Goal: Find specific page/section: Find specific page/section

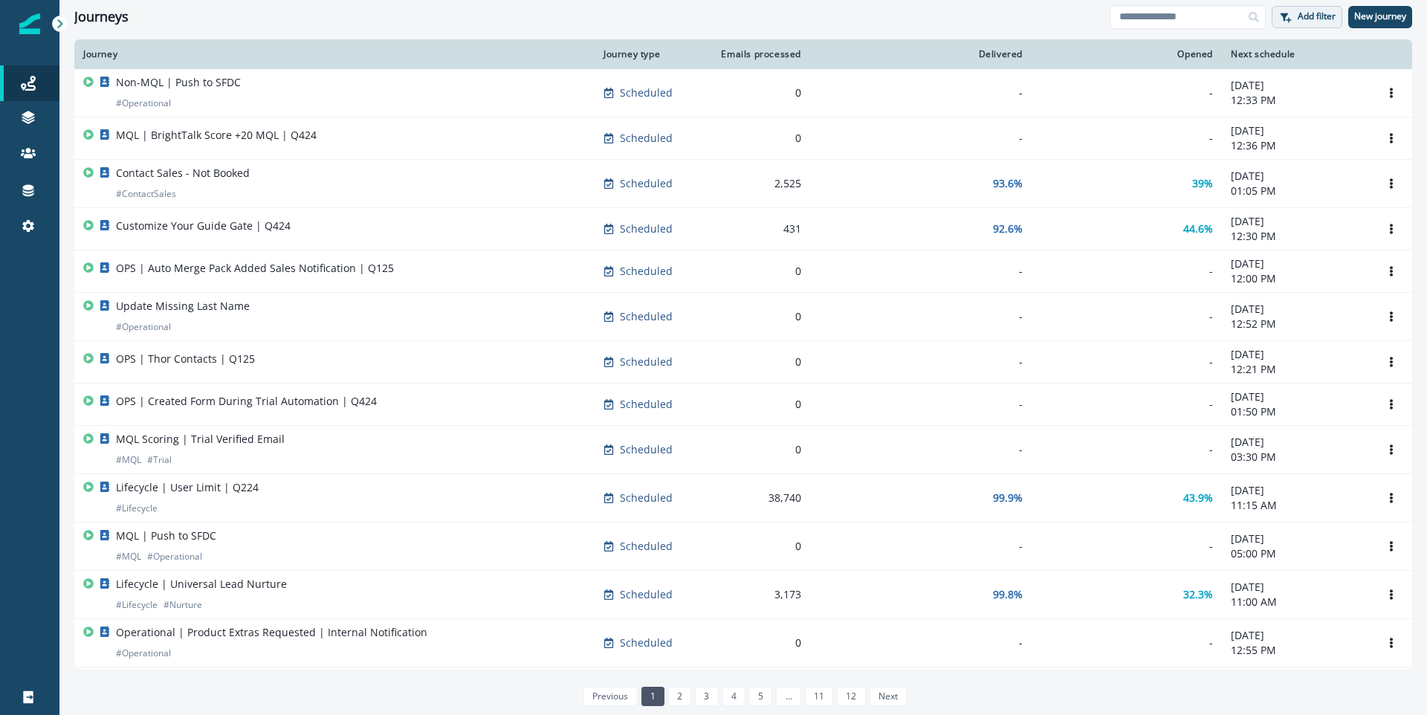
click at [1311, 19] on p "Add filter" at bounding box center [1317, 16] width 38 height 10
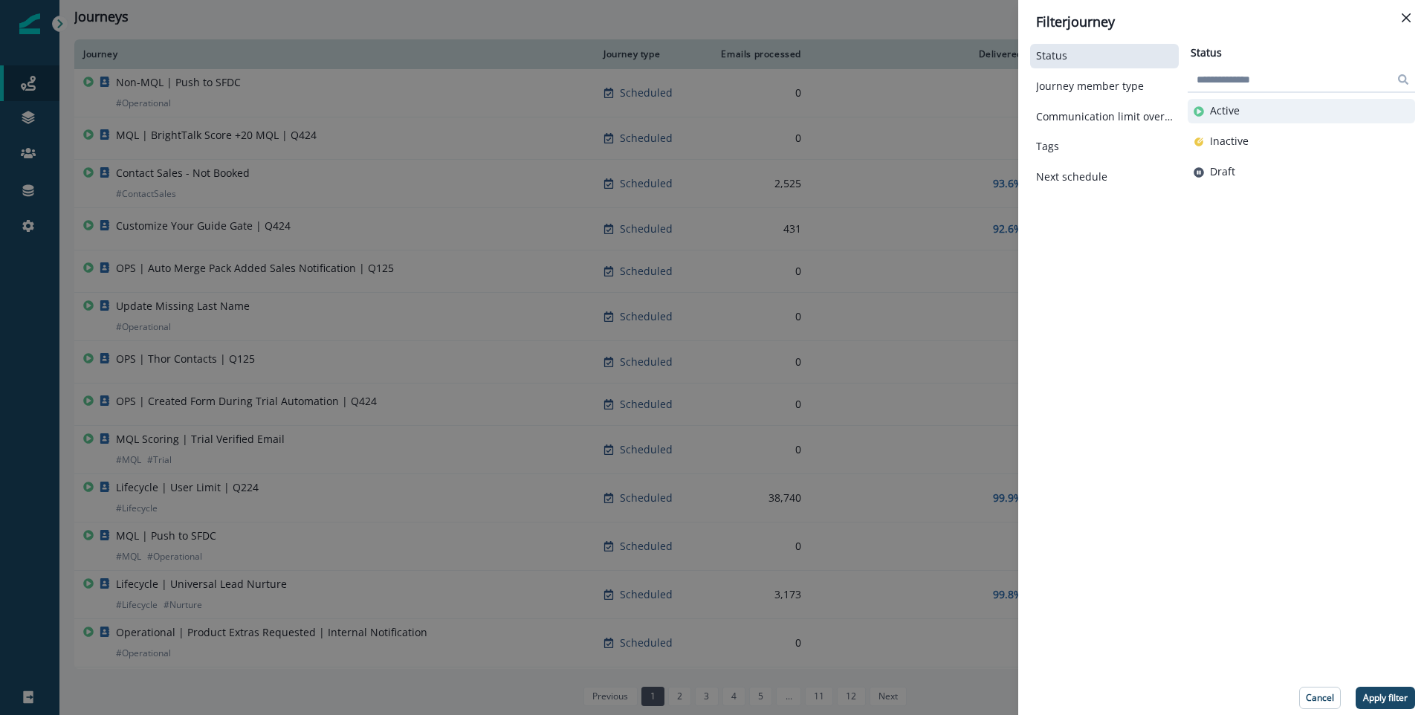
click at [1251, 103] on div "Active" at bounding box center [1301, 111] width 227 height 25
click at [1388, 700] on p "Apply filter" at bounding box center [1385, 698] width 45 height 10
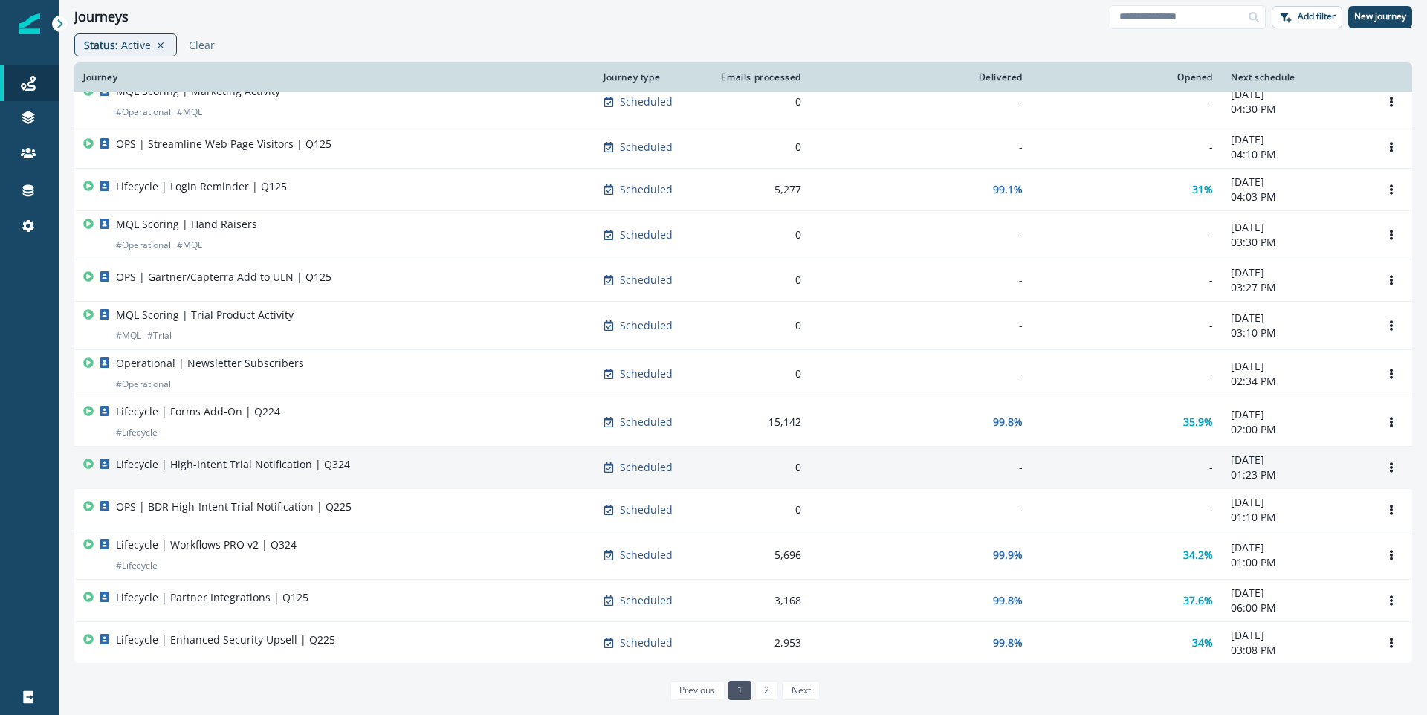
scroll to position [795, 0]
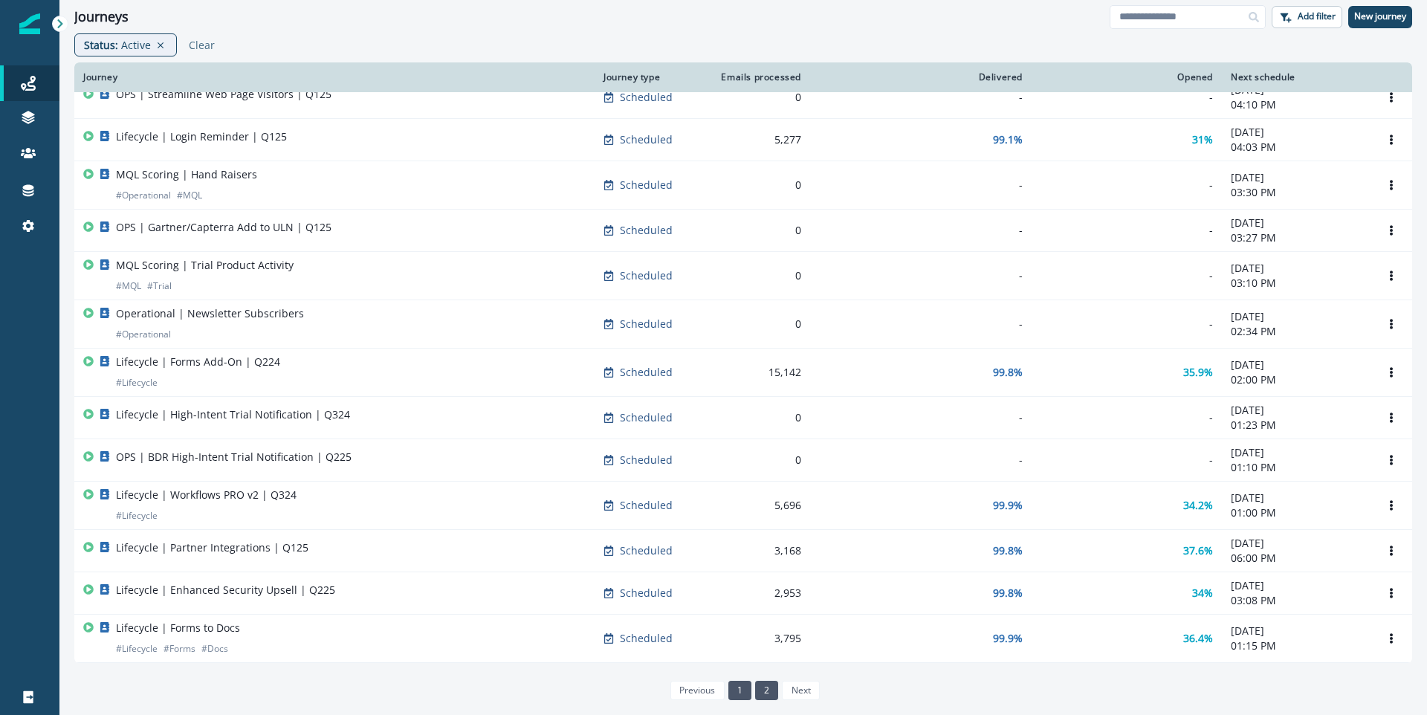
click at [766, 693] on link "2" at bounding box center [766, 690] width 23 height 19
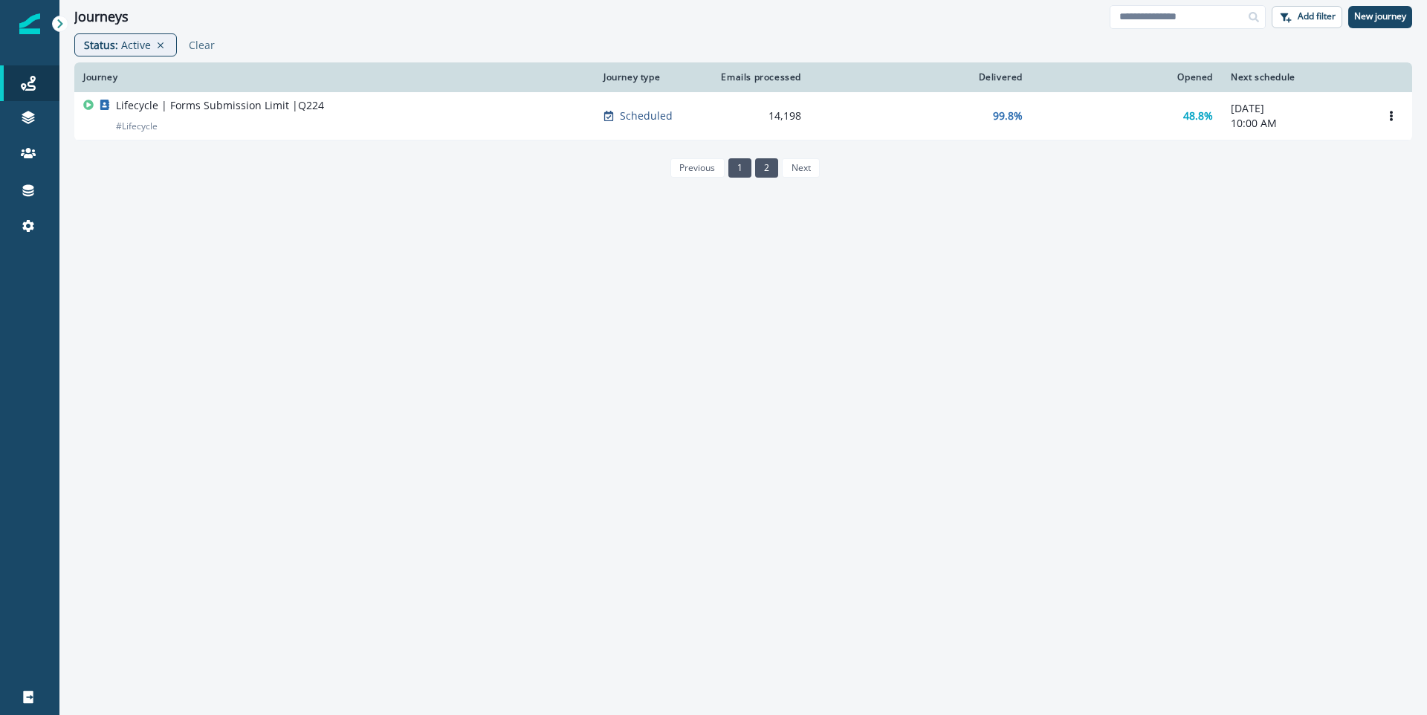
click at [737, 159] on link "1" at bounding box center [739, 167] width 23 height 19
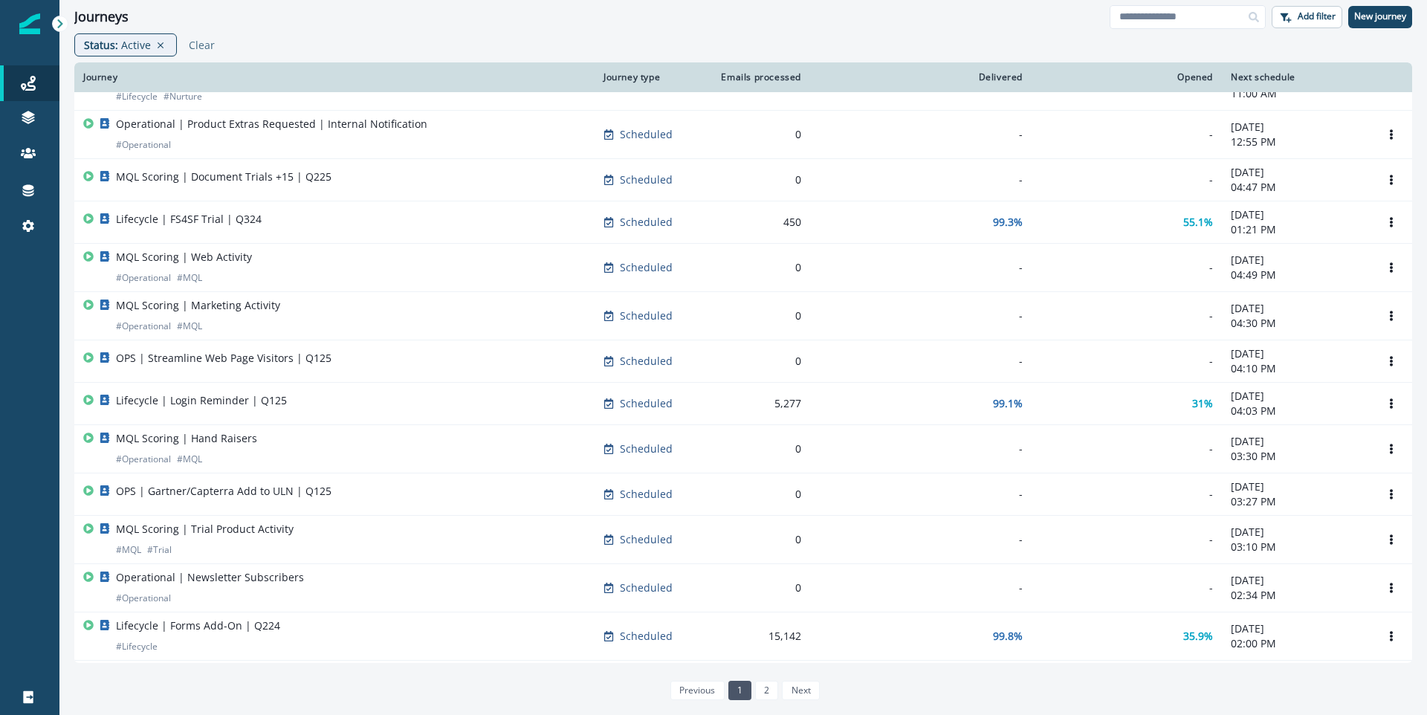
scroll to position [795, 0]
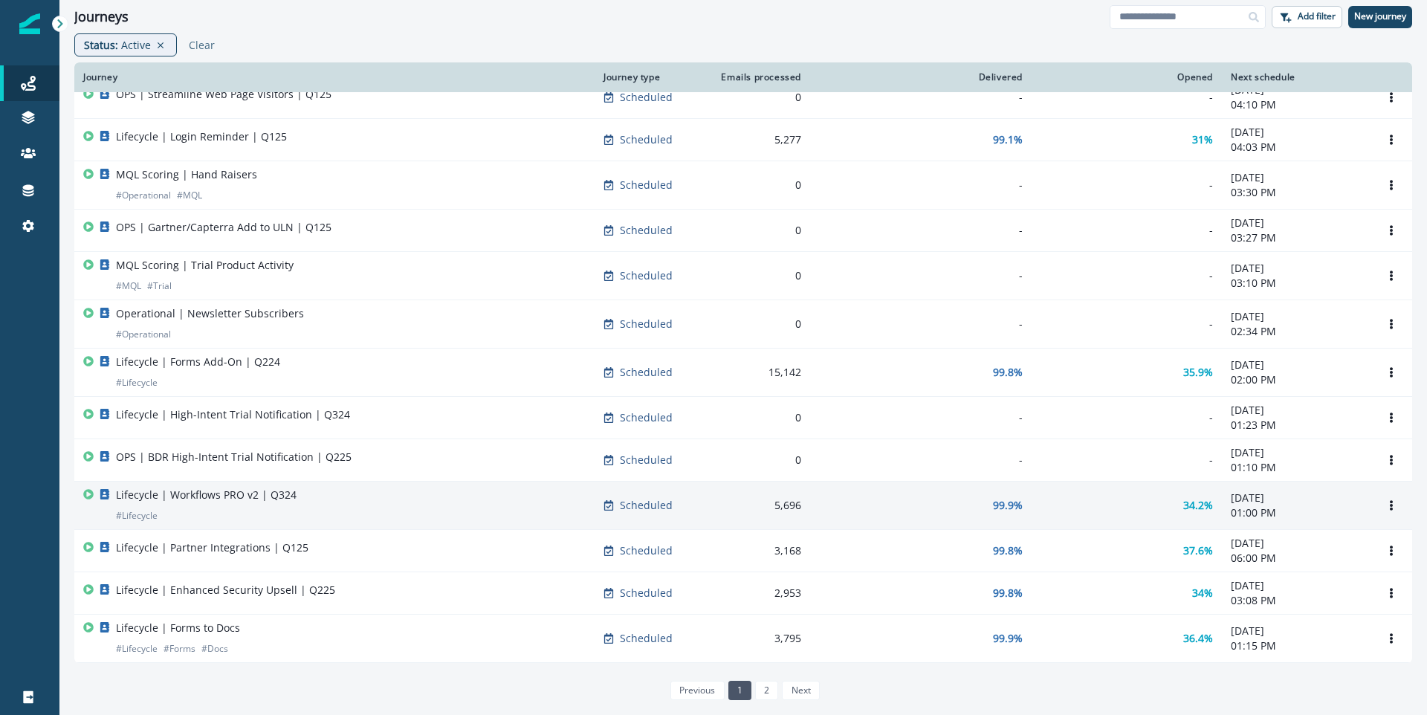
click at [391, 507] on div "Lifecycle | Workflows PRO v2 | Q324 # Lifecycle" at bounding box center [334, 506] width 502 height 36
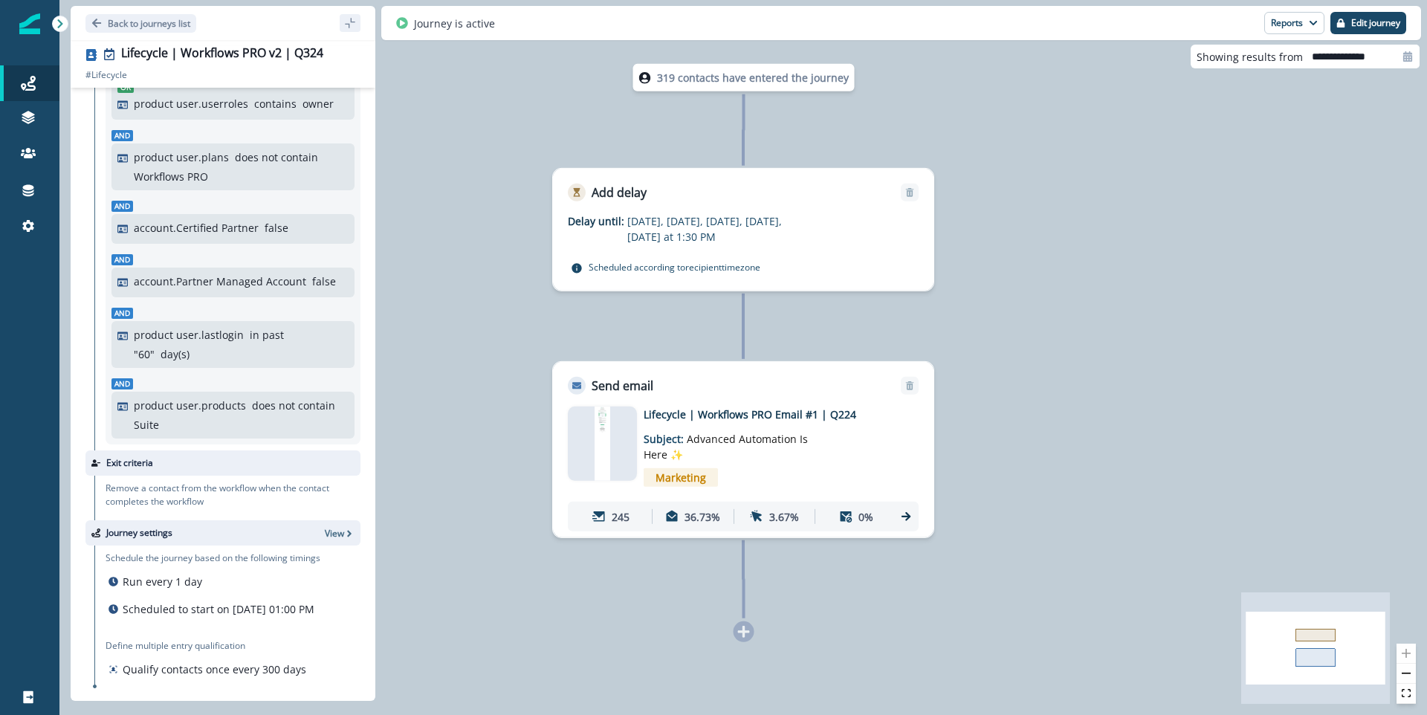
scroll to position [259, 0]
click at [140, 22] on p "Back to journeys list" at bounding box center [149, 23] width 83 height 13
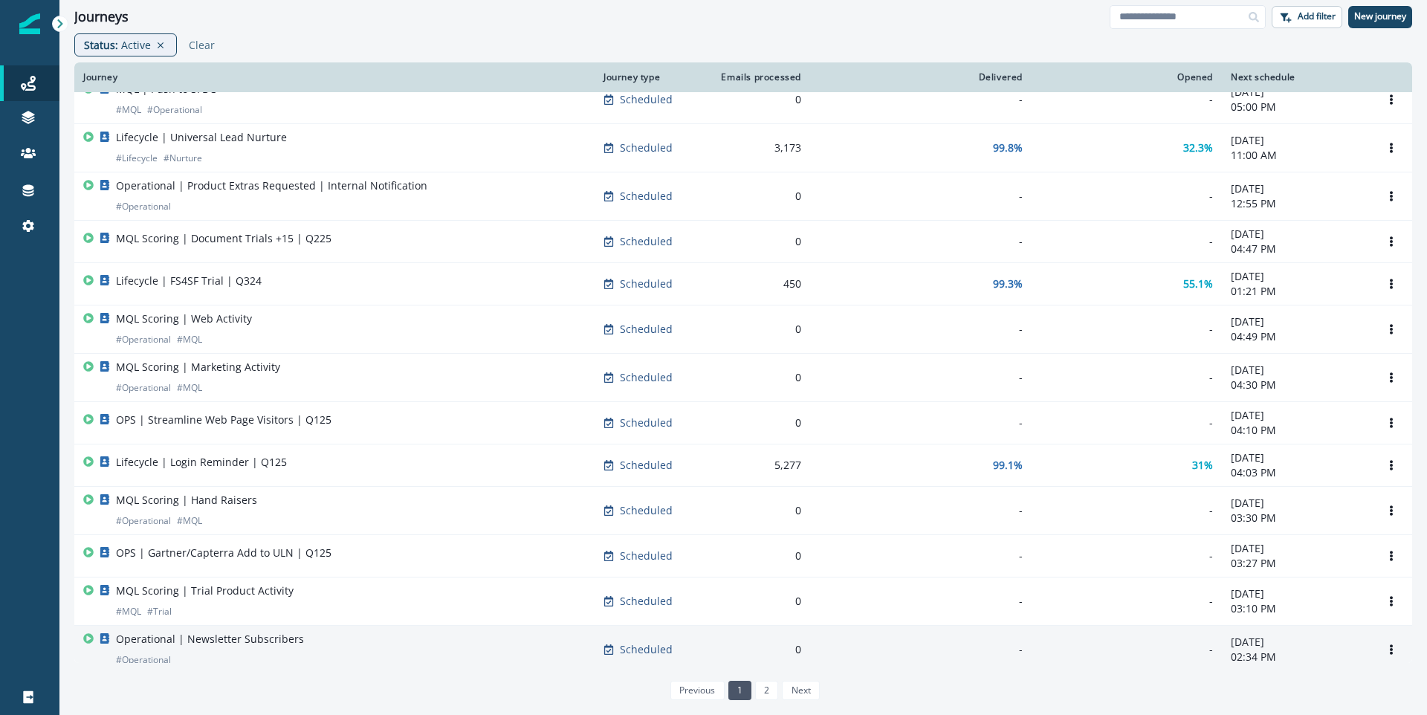
scroll to position [780, 0]
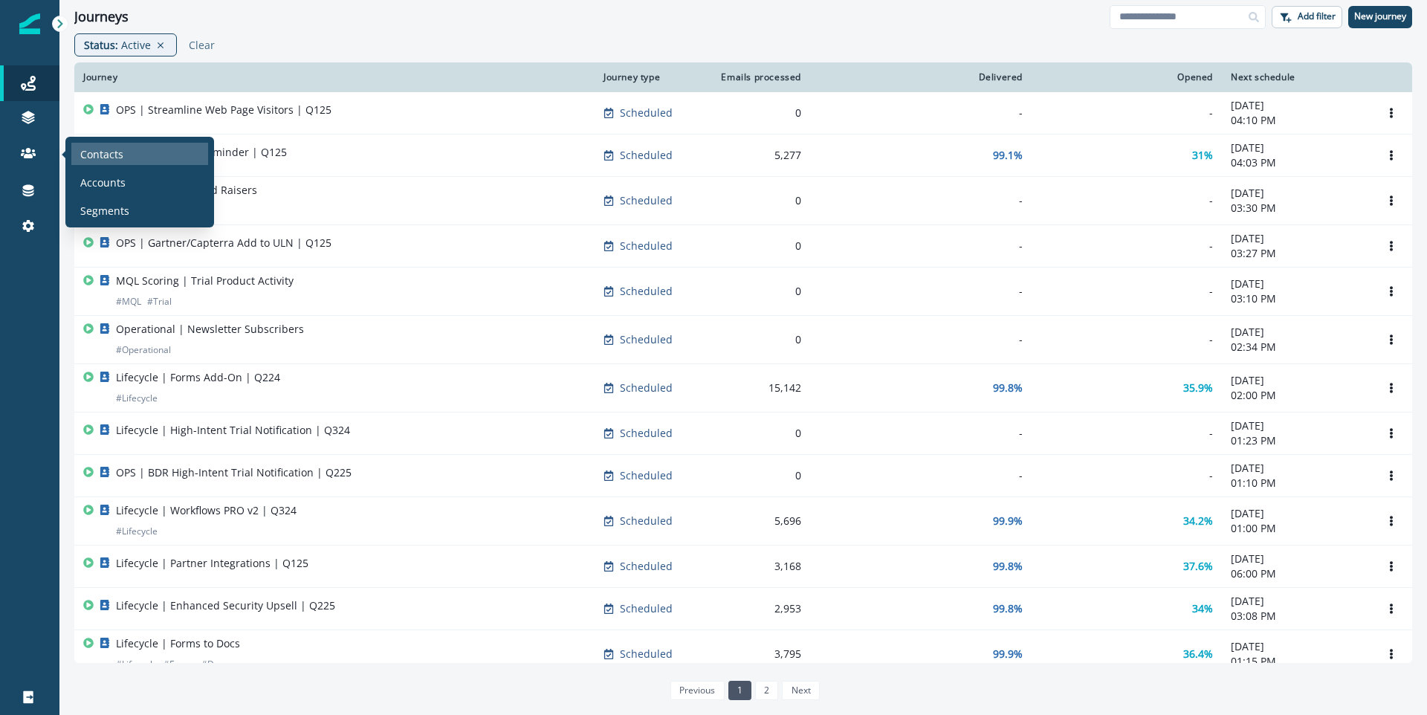
click at [178, 153] on div "Contacts" at bounding box center [139, 154] width 137 height 22
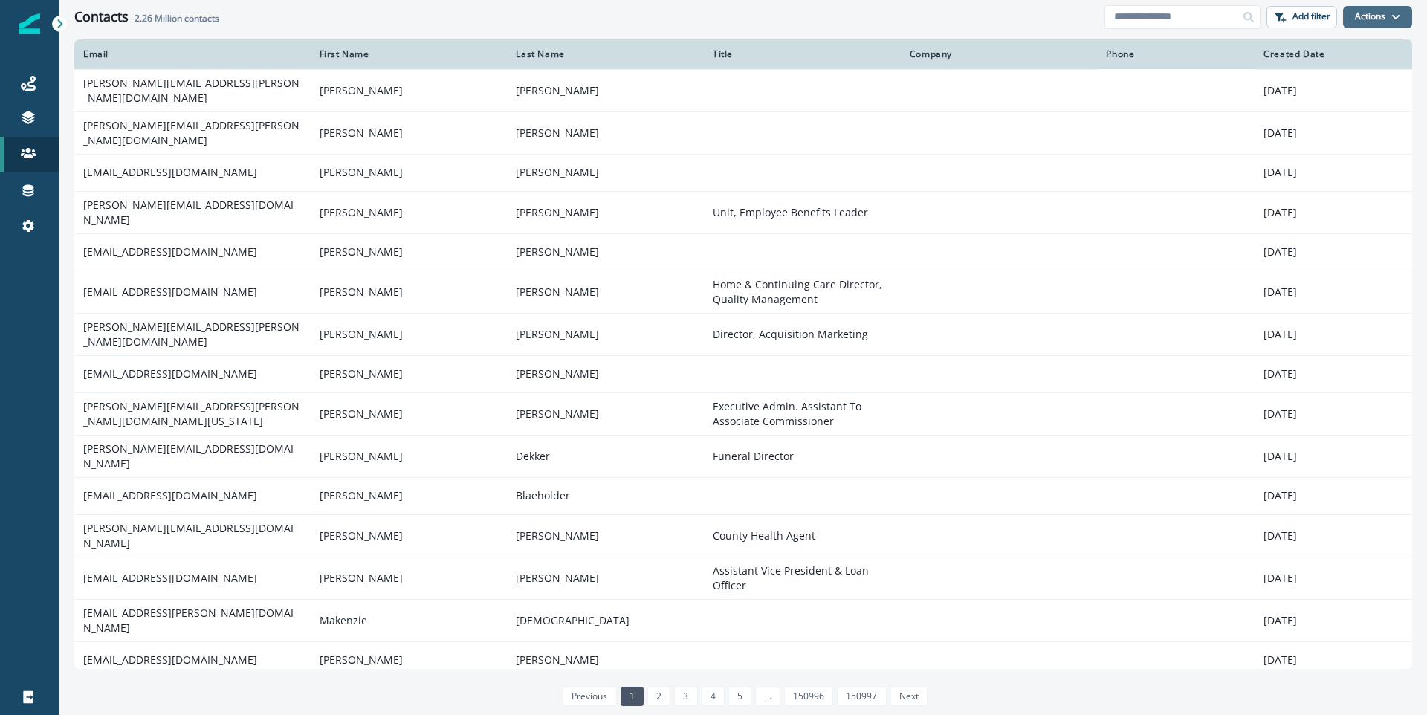
click at [1390, 19] on button "Actions" at bounding box center [1377, 17] width 69 height 22
click at [991, 17] on div "Contacts 2.26 Million contacts" at bounding box center [589, 17] width 1030 height 16
click at [1382, 14] on button "Actions" at bounding box center [1377, 17] width 69 height 22
click at [1017, 16] on div "Contacts 2.26 Million contacts" at bounding box center [589, 17] width 1030 height 16
click at [1365, 18] on button "Actions" at bounding box center [1377, 17] width 69 height 22
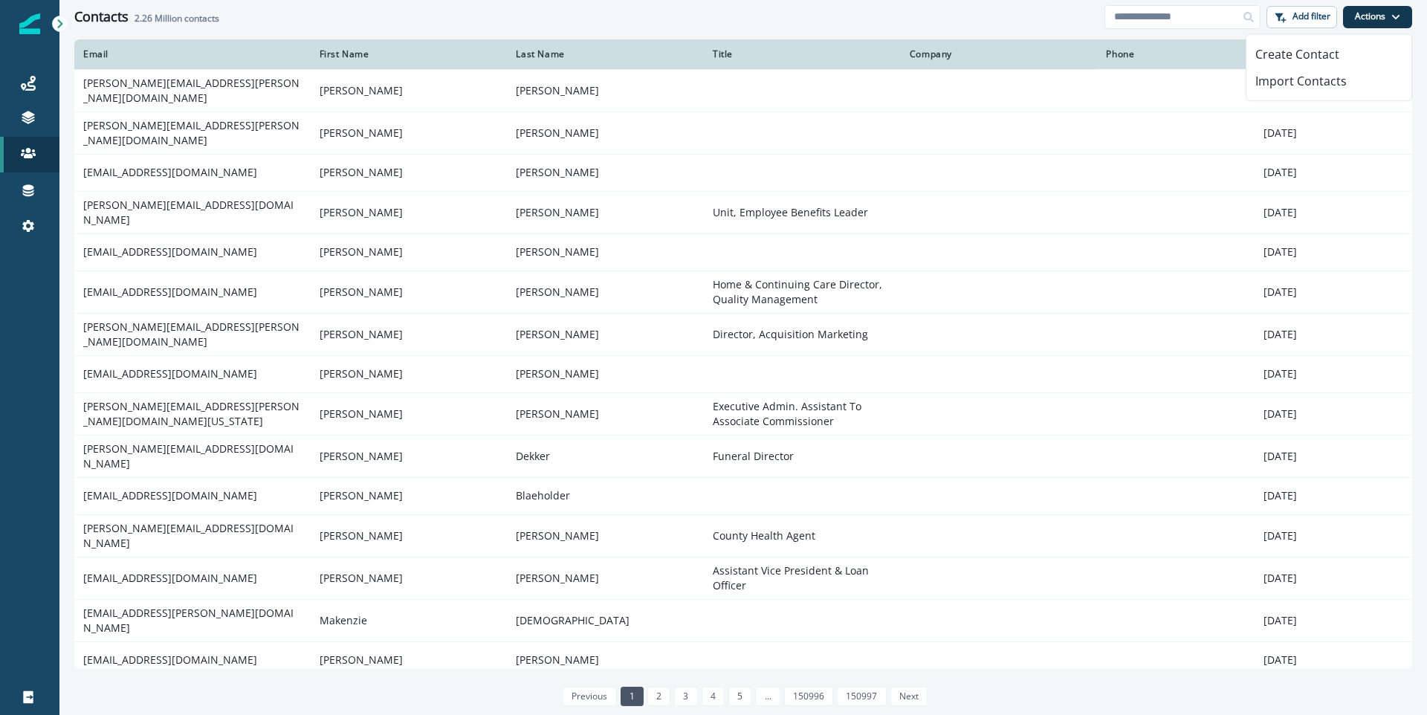
click at [922, 11] on div "Contacts 2.26 Million contacts" at bounding box center [589, 17] width 1030 height 16
click at [37, 83] on div "Journeys" at bounding box center [30, 83] width 48 height 18
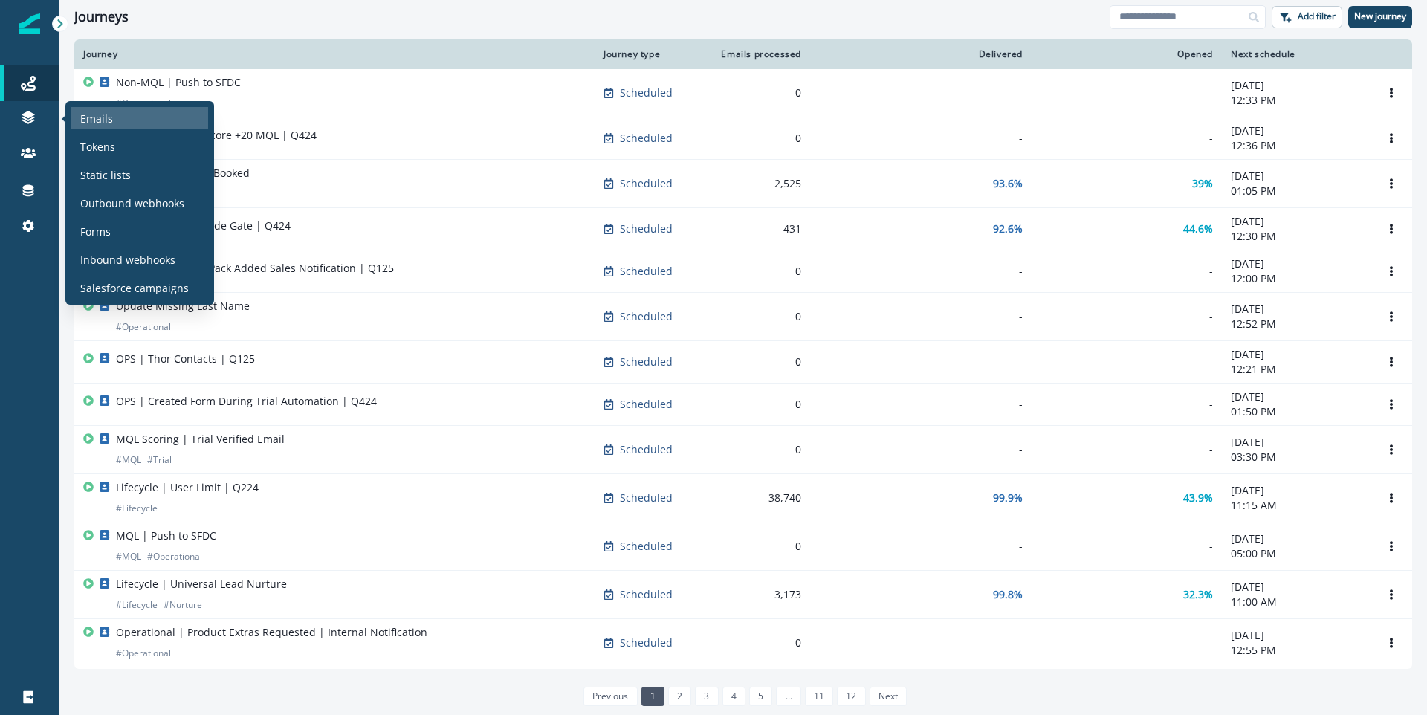
click at [129, 122] on div "Emails" at bounding box center [139, 118] width 137 height 22
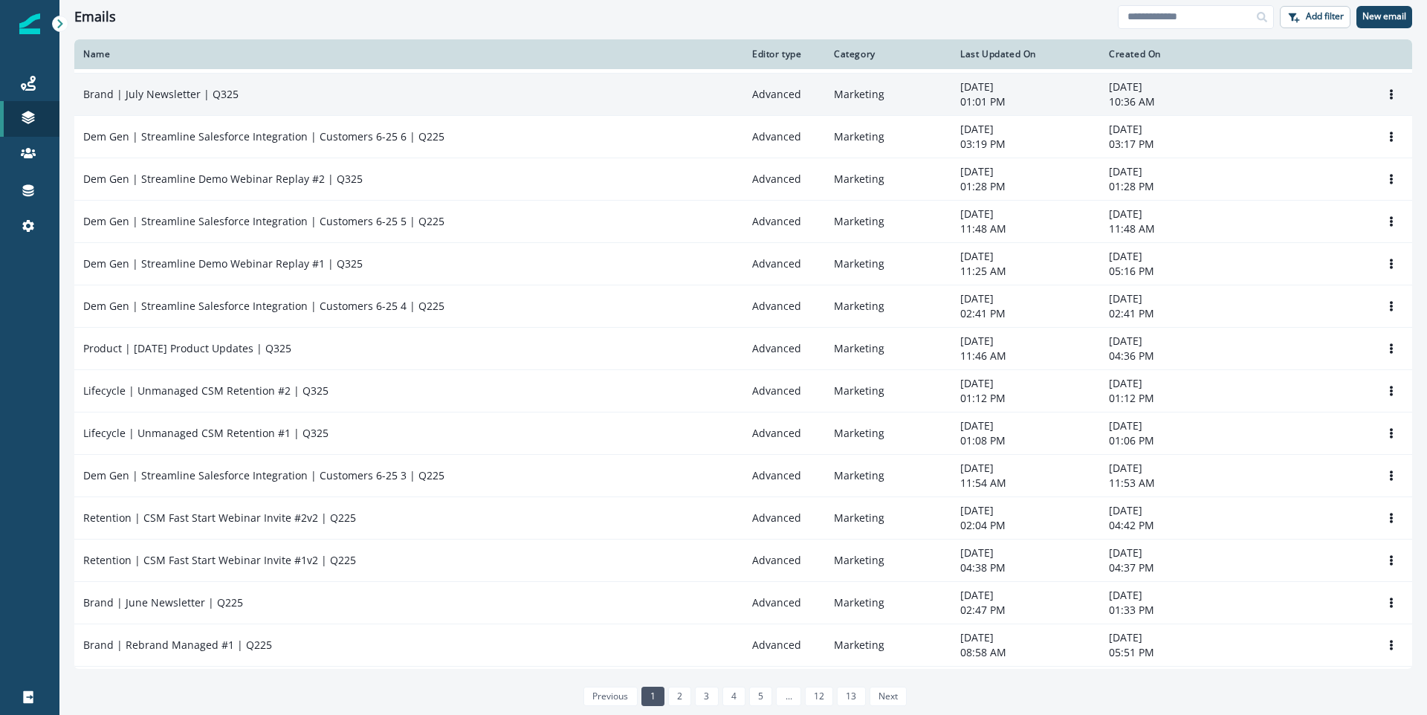
scroll to position [52, 0]
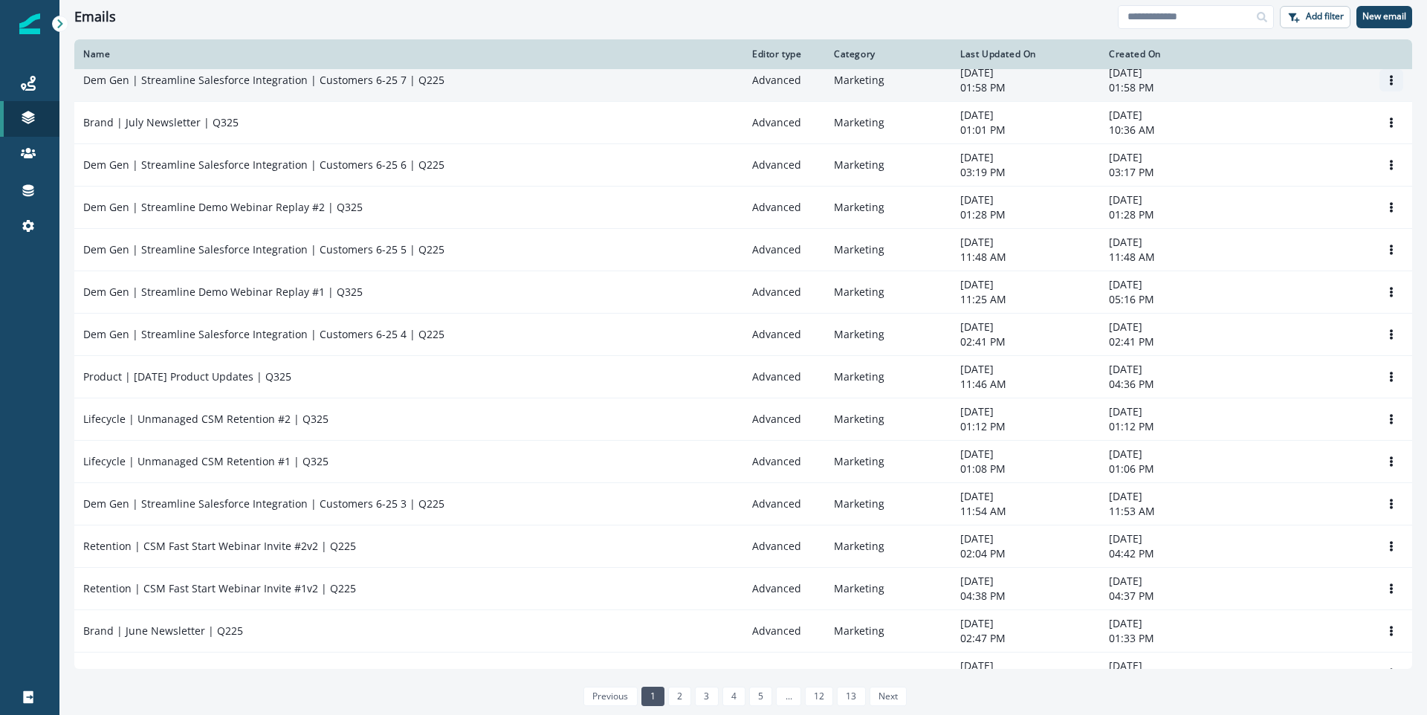
click at [1380, 80] on button "Options" at bounding box center [1392, 80] width 24 height 22
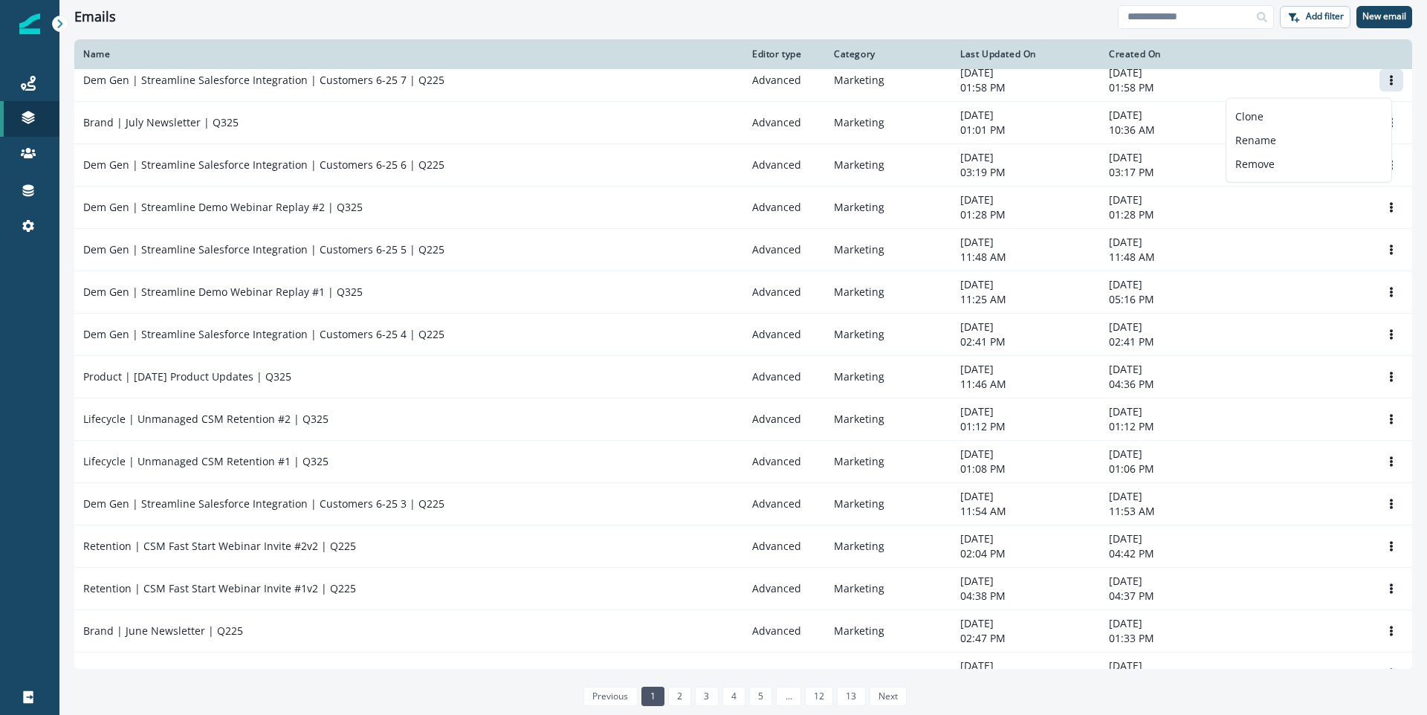
click at [960, 29] on div "Emails Add filter New email" at bounding box center [743, 16] width 1368 height 33
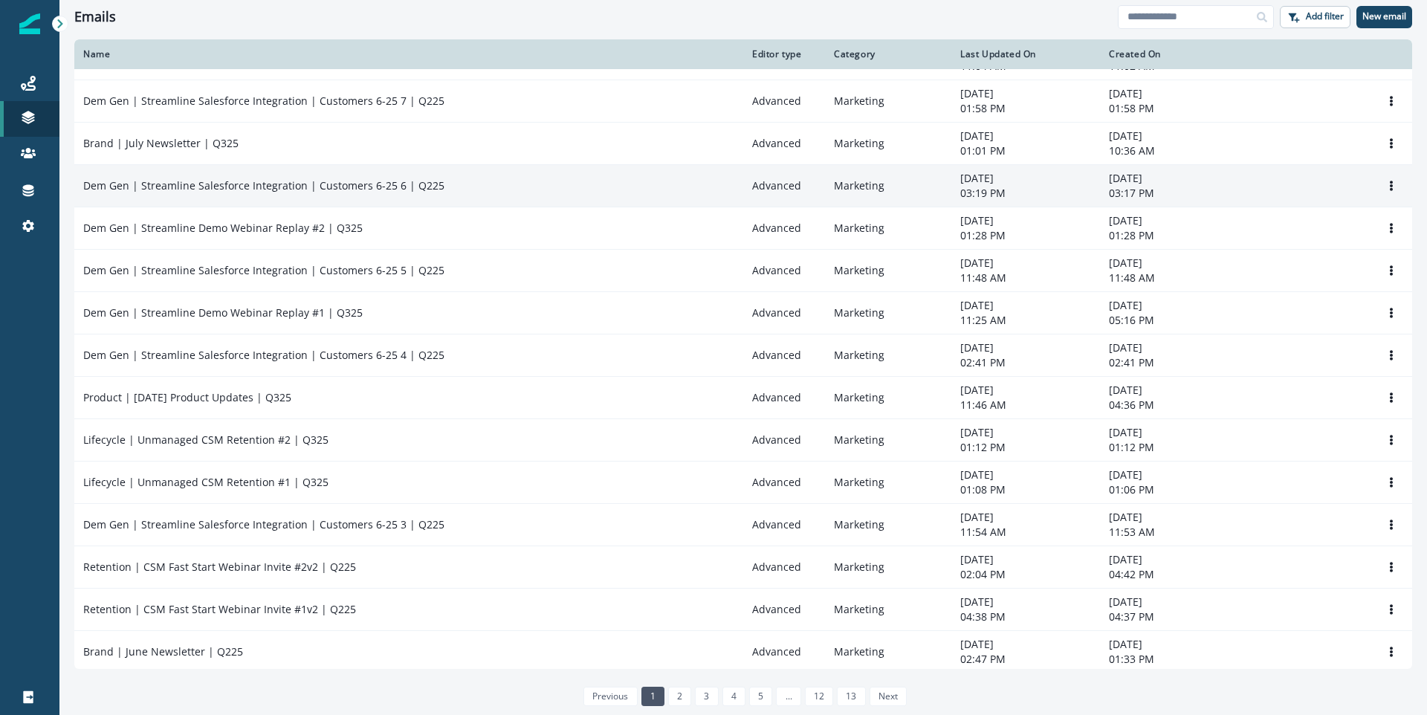
scroll to position [0, 0]
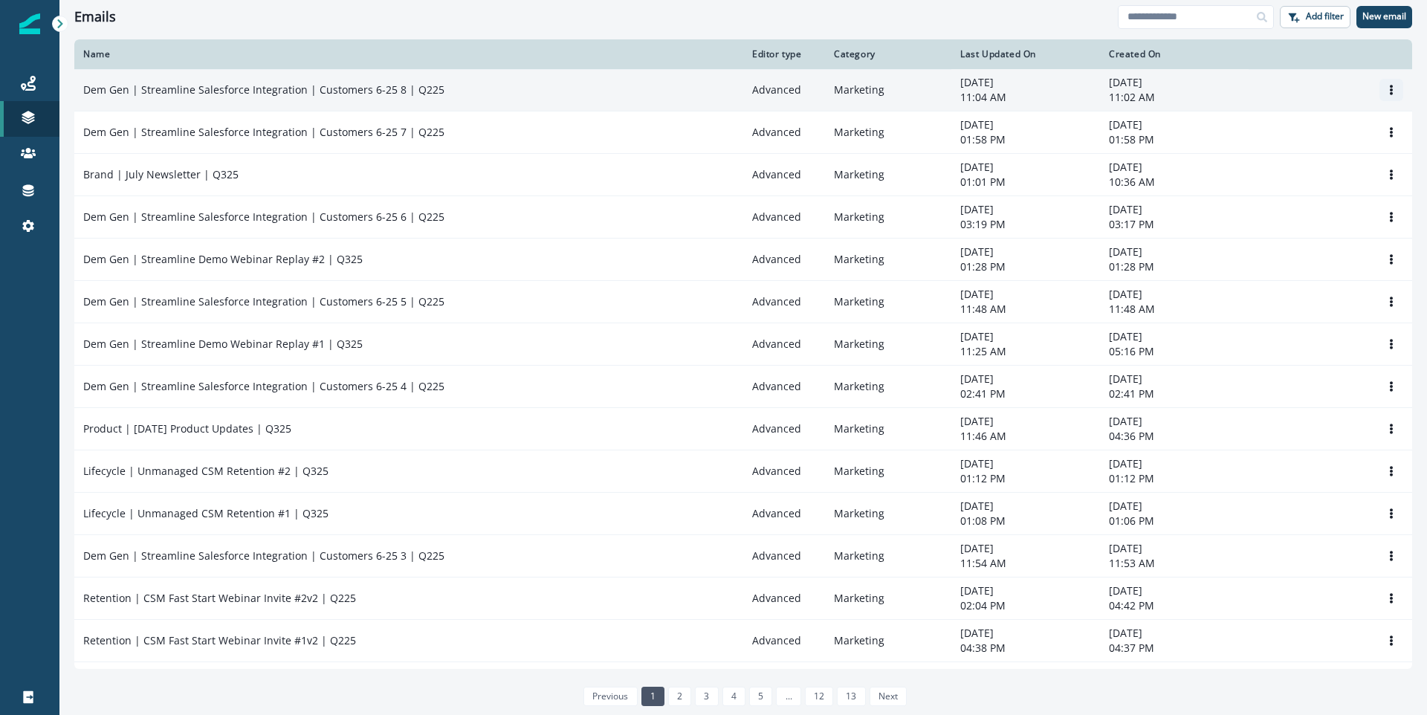
click at [1380, 88] on button "Options" at bounding box center [1392, 90] width 24 height 22
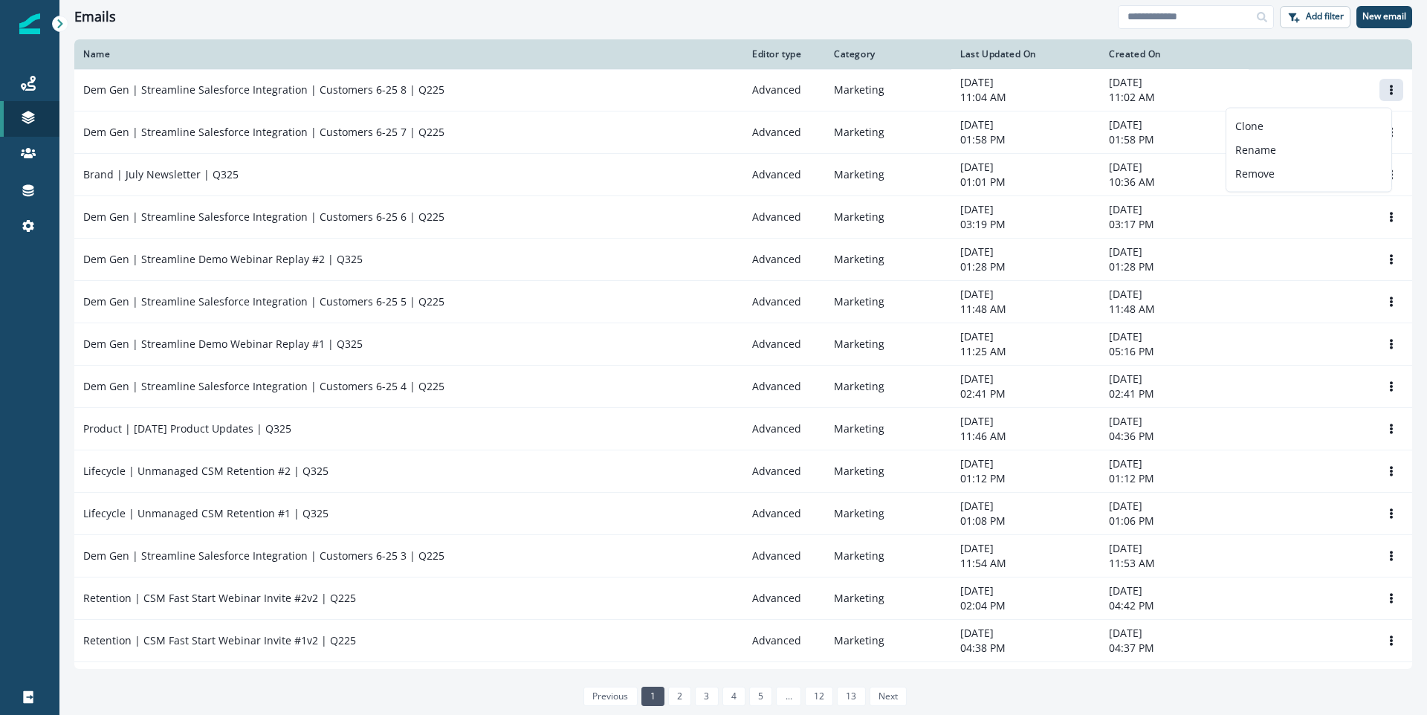
click at [591, 50] on div "Name" at bounding box center [408, 54] width 651 height 12
click at [22, 91] on div "Journeys" at bounding box center [30, 83] width 48 height 18
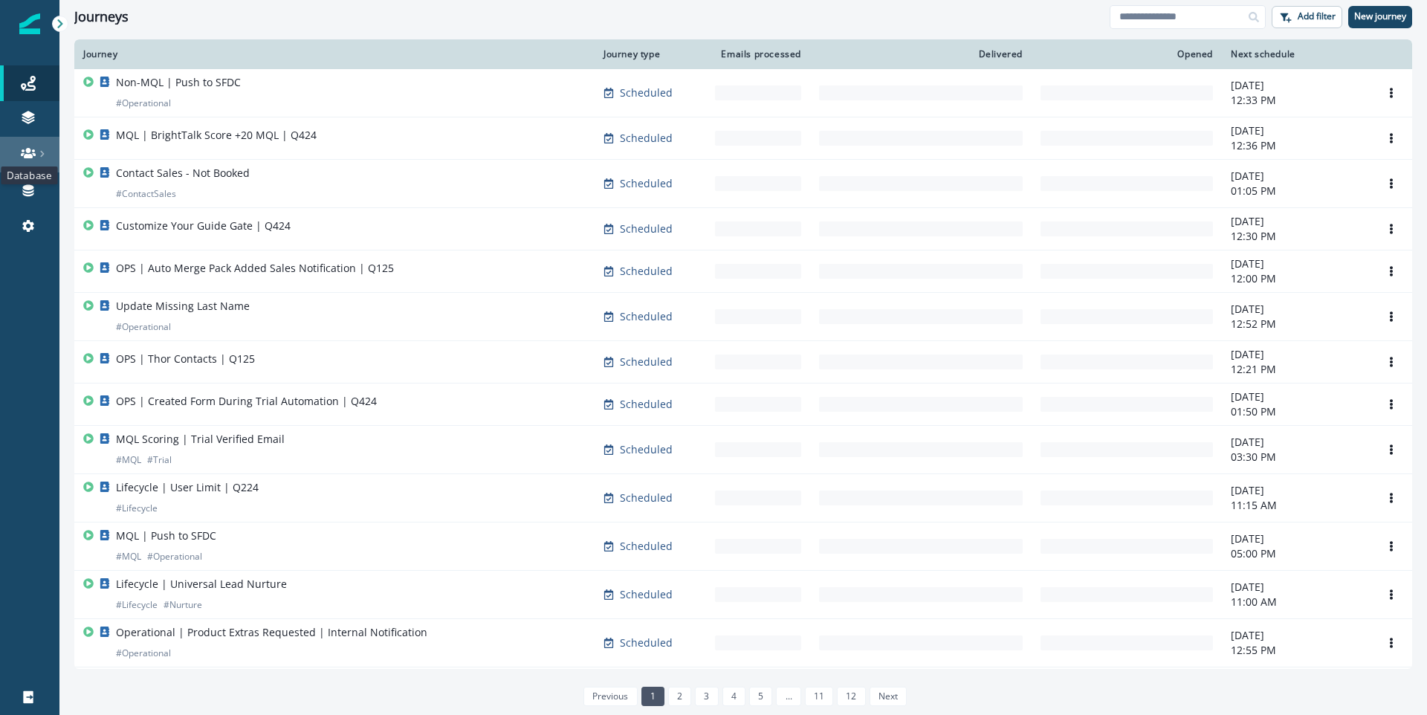
click at [30, 149] on icon at bounding box center [28, 153] width 15 height 15
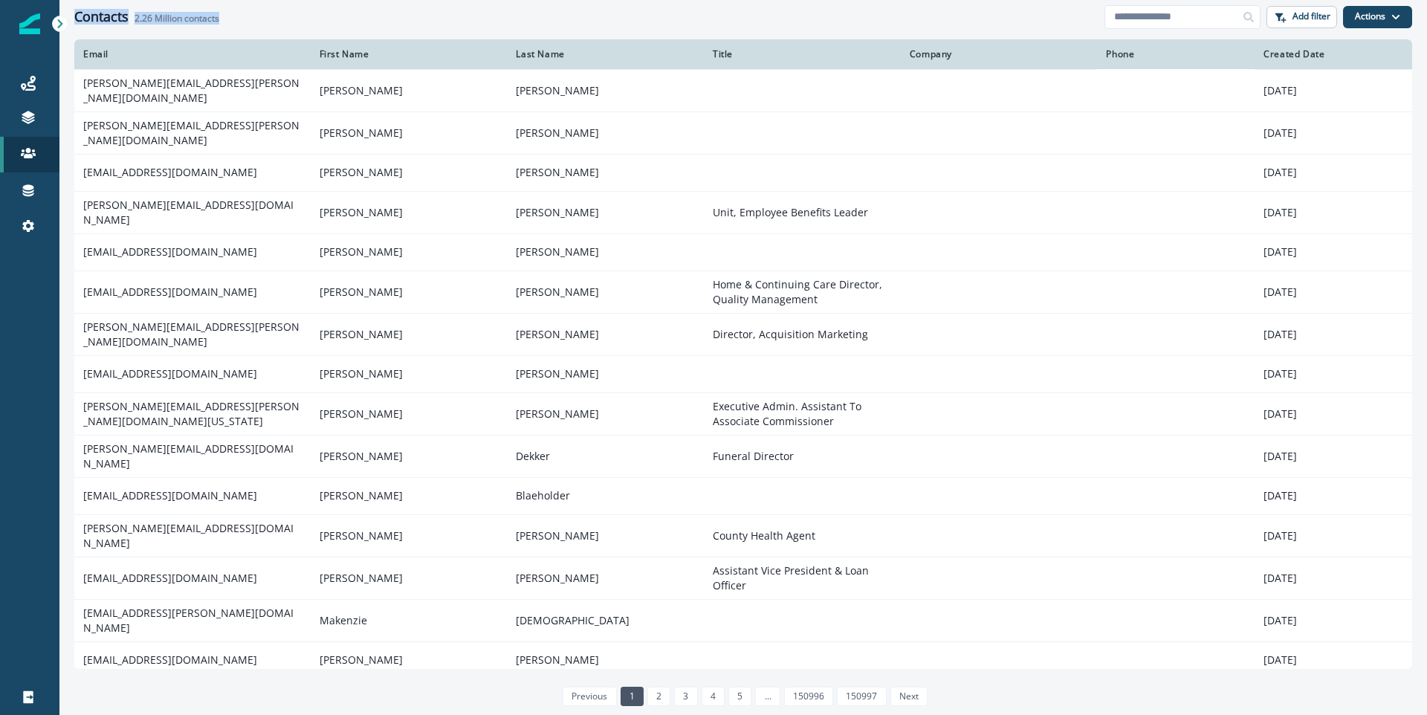
drag, startPoint x: 235, startPoint y: 22, endPoint x: 77, endPoint y: 18, distance: 158.4
click at [77, 18] on div "Contacts 2.26 Million contacts" at bounding box center [589, 17] width 1030 height 16
click at [125, 9] on h1 "Contacts" at bounding box center [101, 17] width 54 height 16
drag, startPoint x: 226, startPoint y: 20, endPoint x: 73, endPoint y: 17, distance: 153.2
click at [73, 17] on div "Contacts 2.26 Million contacts Add filter Actions Create Contact Import Contacts" at bounding box center [743, 16] width 1368 height 33
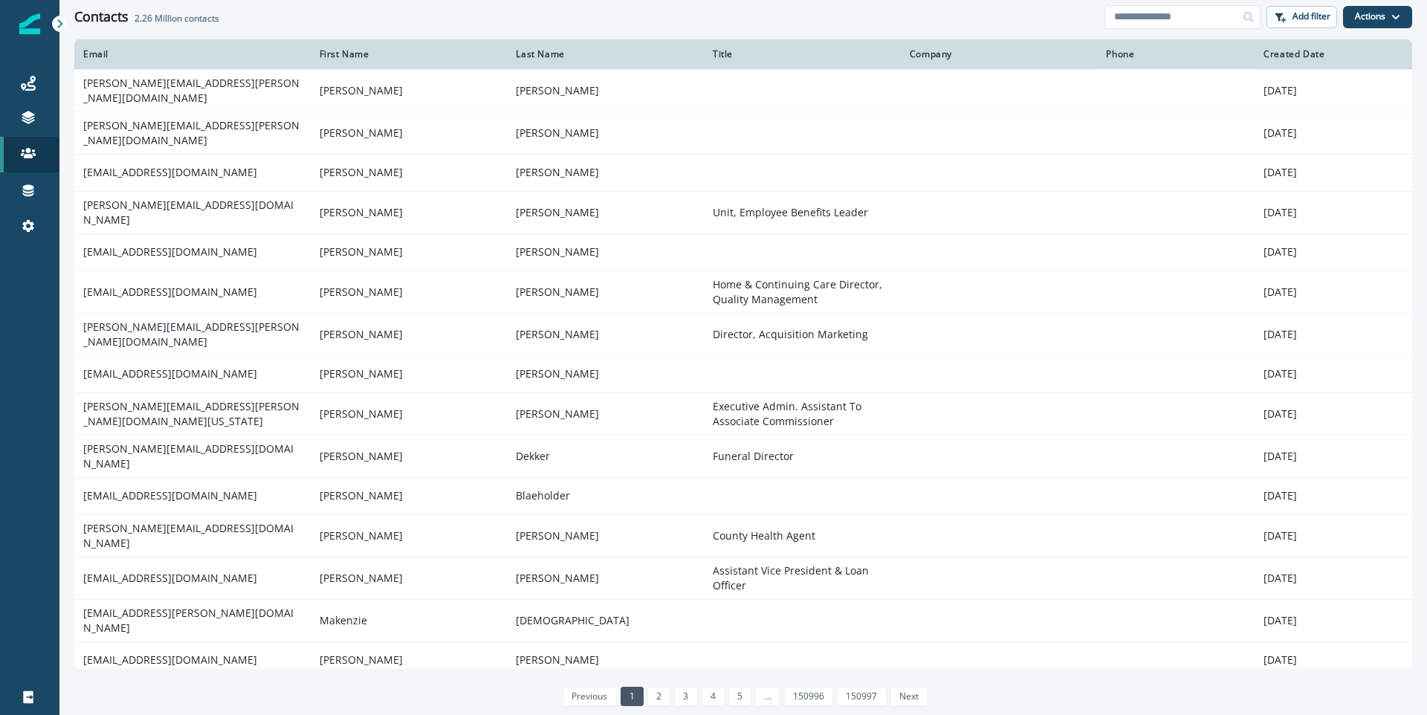
click at [286, 24] on div "Contacts 2.26 Million contacts" at bounding box center [589, 17] width 1030 height 16
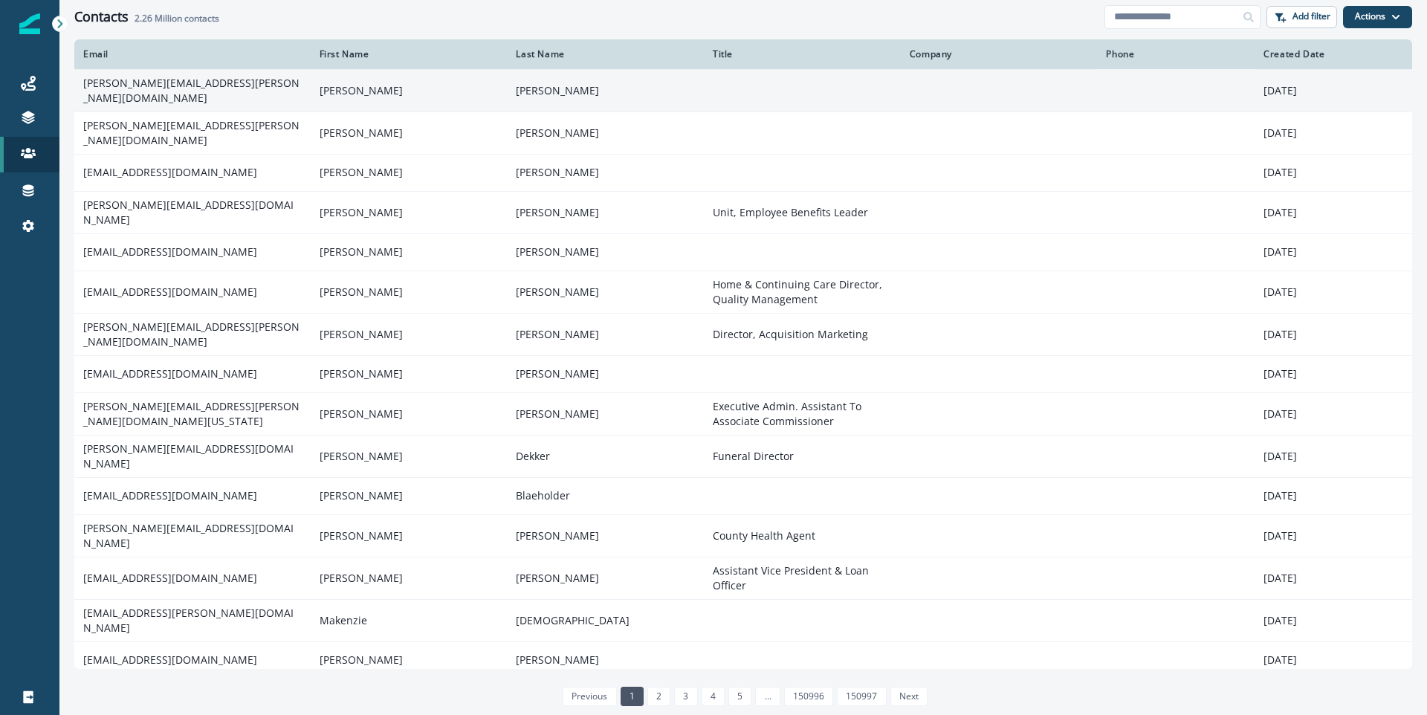
click at [196, 92] on td "[PERSON_NAME][EMAIL_ADDRESS][PERSON_NAME][DOMAIN_NAME]" at bounding box center [192, 90] width 236 height 42
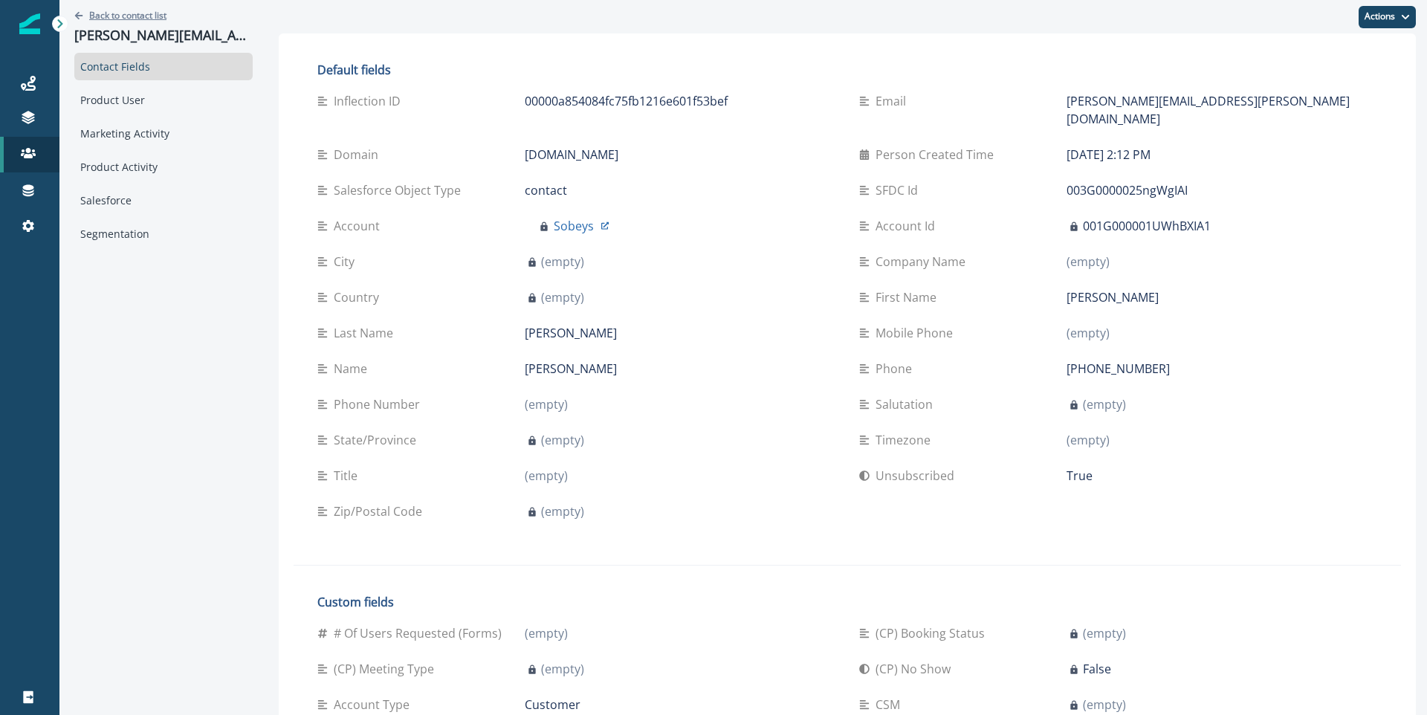
click at [120, 12] on p "Back to contact list" at bounding box center [127, 15] width 77 height 13
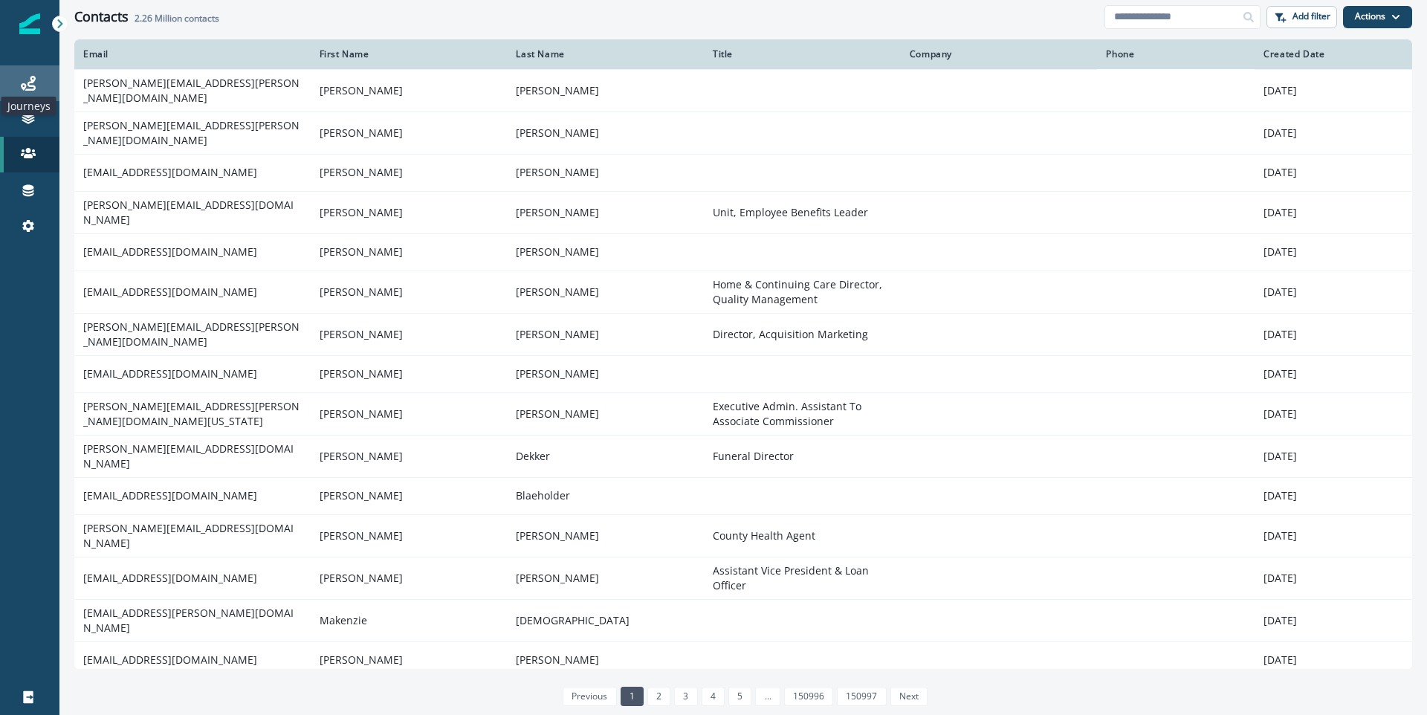
click at [25, 83] on icon at bounding box center [28, 83] width 15 height 15
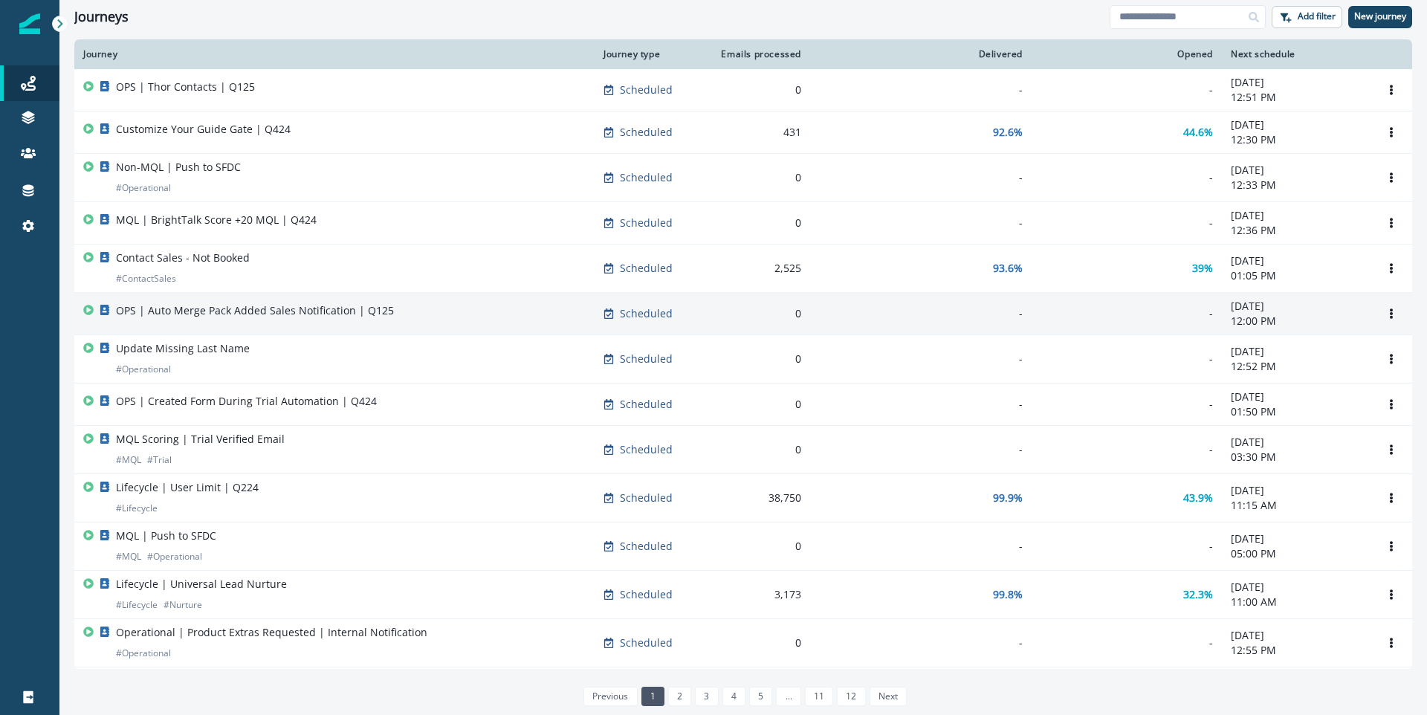
click at [265, 296] on td "OPS | Auto Merge Pack Added Sales Notification | Q125" at bounding box center [334, 314] width 520 height 42
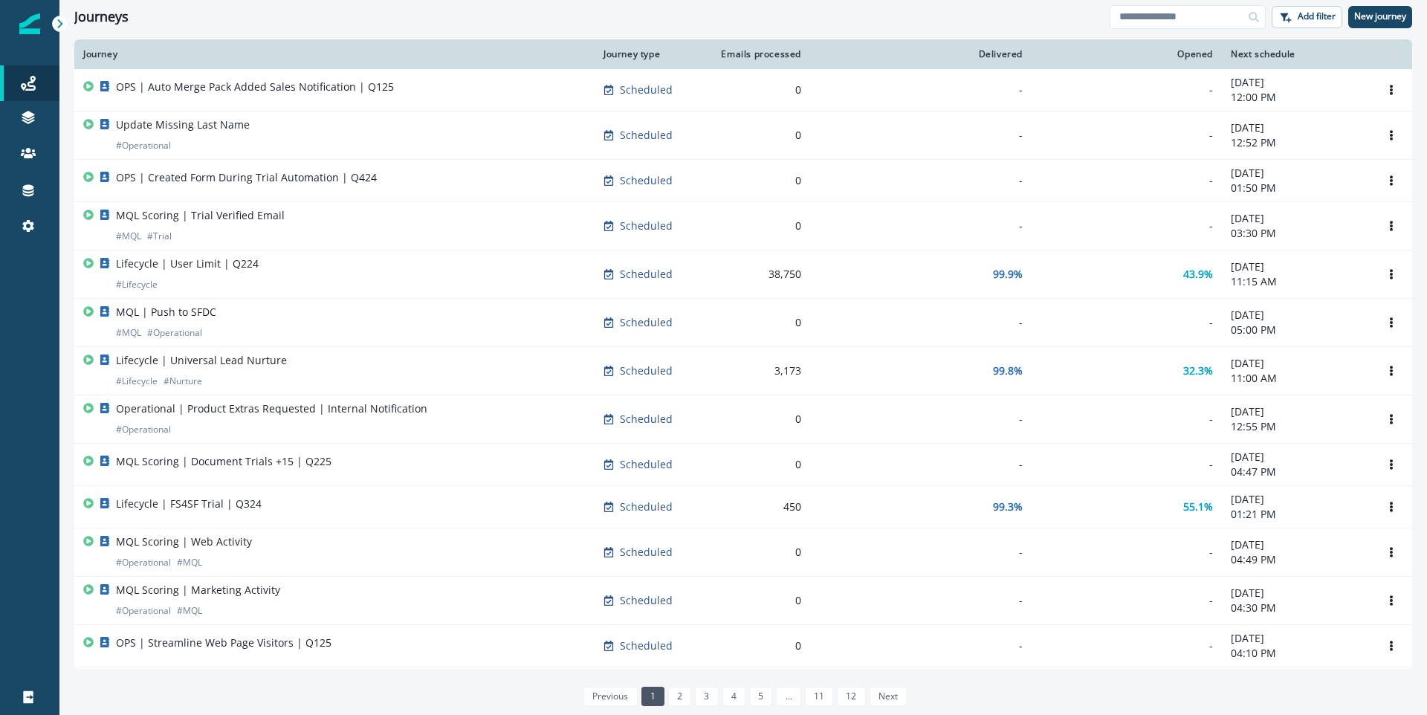
scroll to position [143, 0]
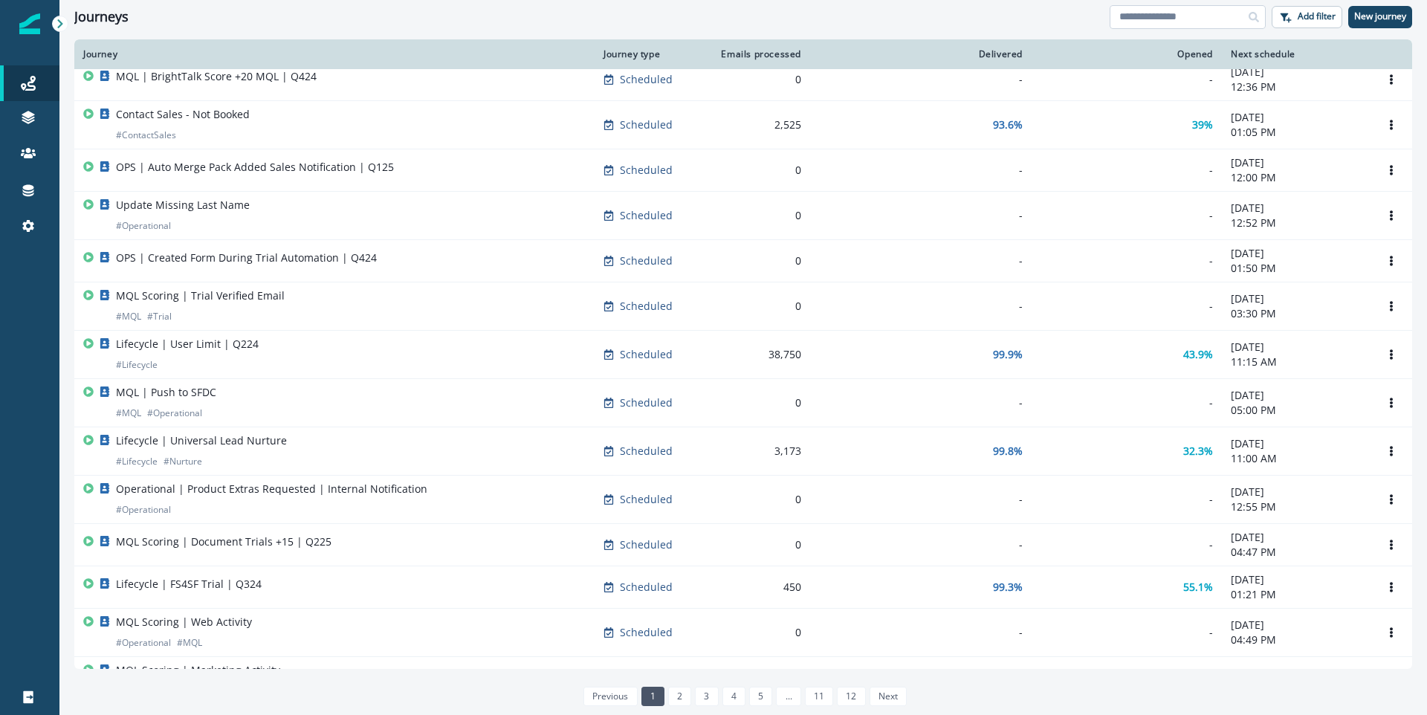
click at [1188, 12] on input at bounding box center [1188, 17] width 156 height 24
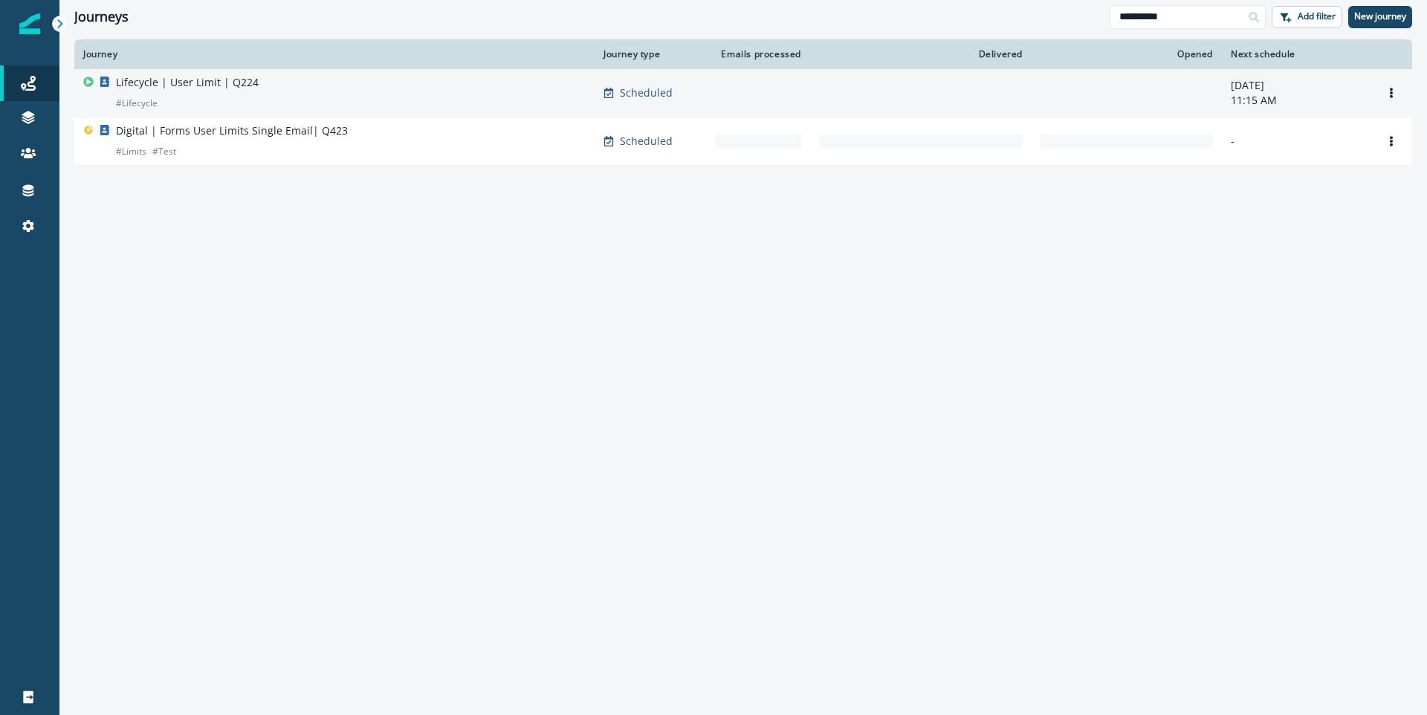
type input "**********"
click at [376, 100] on div "Lifecycle | User Limit | Q224 # Lifecycle" at bounding box center [334, 93] width 502 height 36
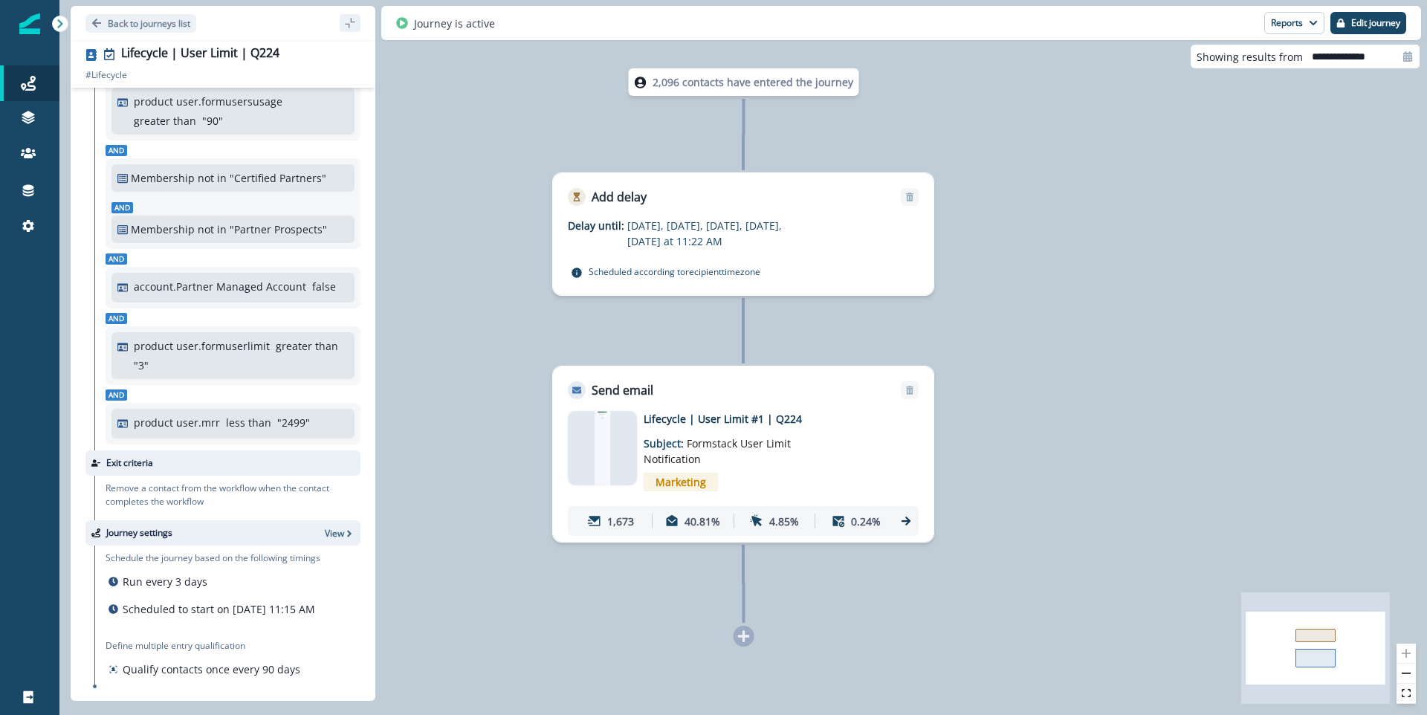
scroll to position [370, 0]
click at [246, 673] on p "Qualify contacts once every 90 days" at bounding box center [212, 670] width 178 height 16
click at [247, 670] on p "Qualify contacts once every 90 days" at bounding box center [212, 670] width 178 height 16
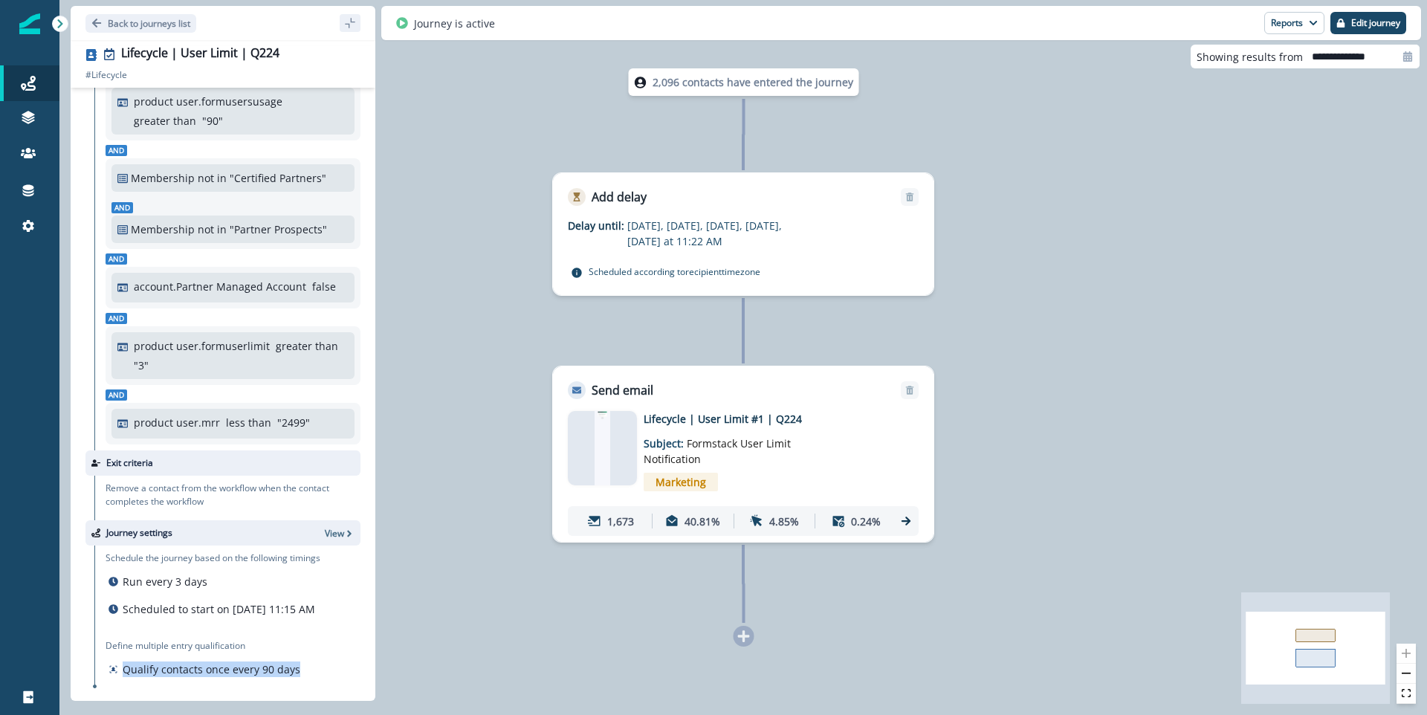
drag, startPoint x: 295, startPoint y: 667, endPoint x: 126, endPoint y: 665, distance: 169.5
click at [126, 665] on div "Qualify contacts once every 90 days" at bounding box center [205, 670] width 198 height 22
click at [166, 667] on p "Qualify contacts once every 90 days" at bounding box center [212, 670] width 178 height 16
click at [165, 669] on p "Qualify contacts once every 90 days" at bounding box center [212, 670] width 178 height 16
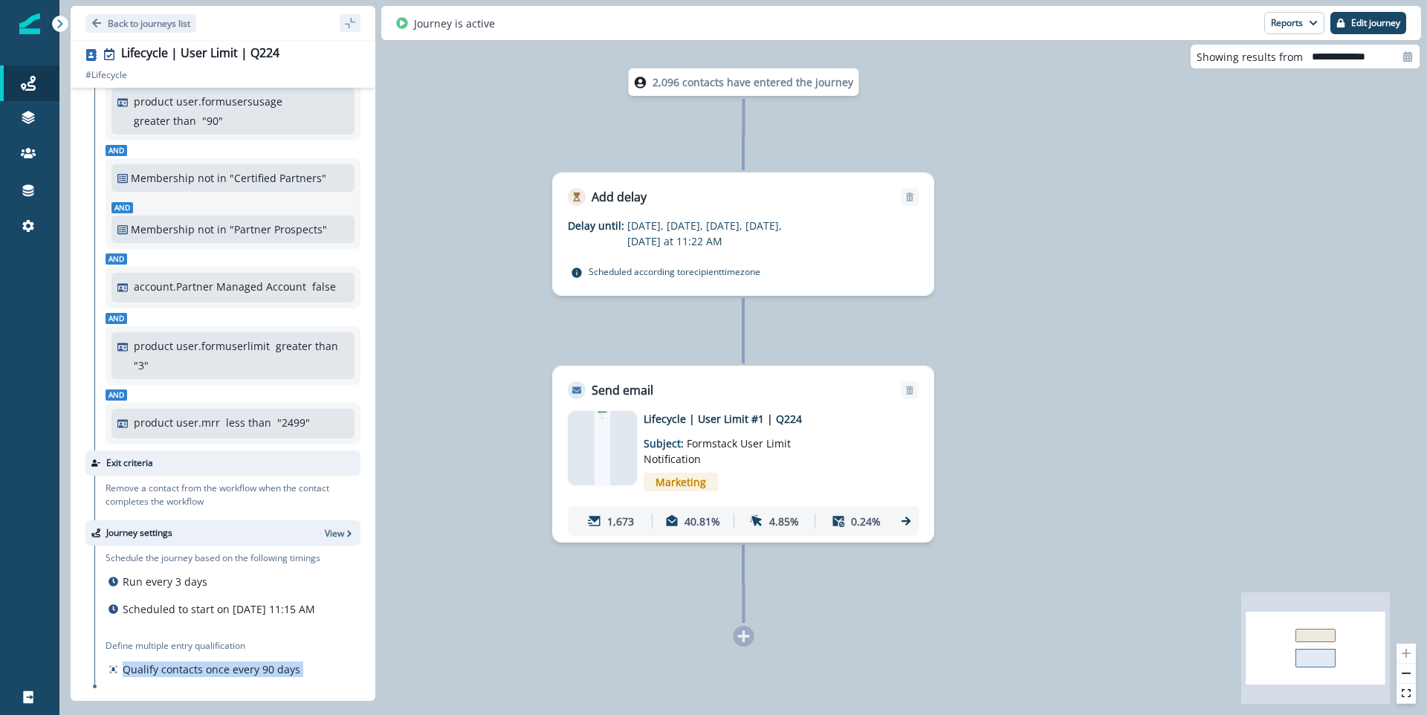
click at [165, 669] on p "Qualify contacts once every 90 days" at bounding box center [212, 670] width 178 height 16
click at [169, 666] on p "Qualify contacts once every 90 days" at bounding box center [212, 670] width 178 height 16
click at [170, 666] on p "Qualify contacts once every 90 days" at bounding box center [212, 670] width 178 height 16
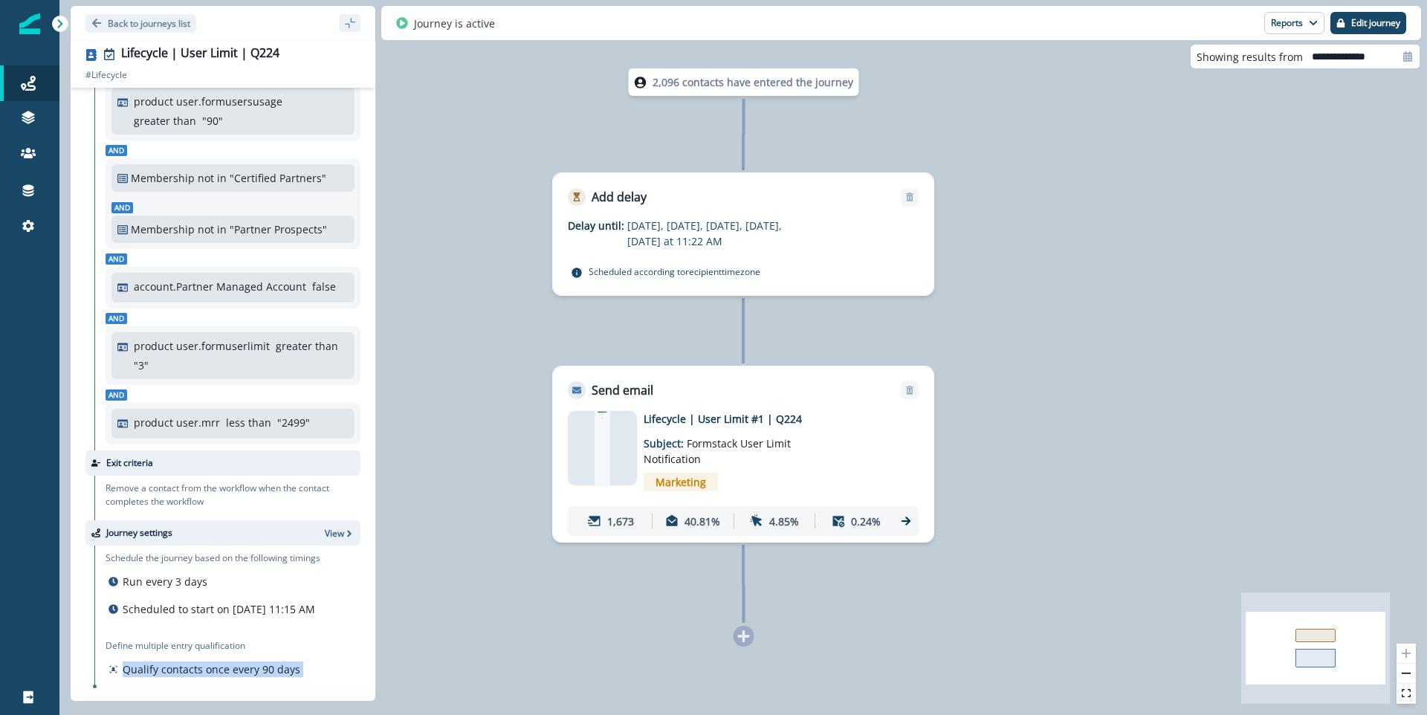
click at [266, 666] on p "Qualify contacts once every 90 days" at bounding box center [212, 670] width 178 height 16
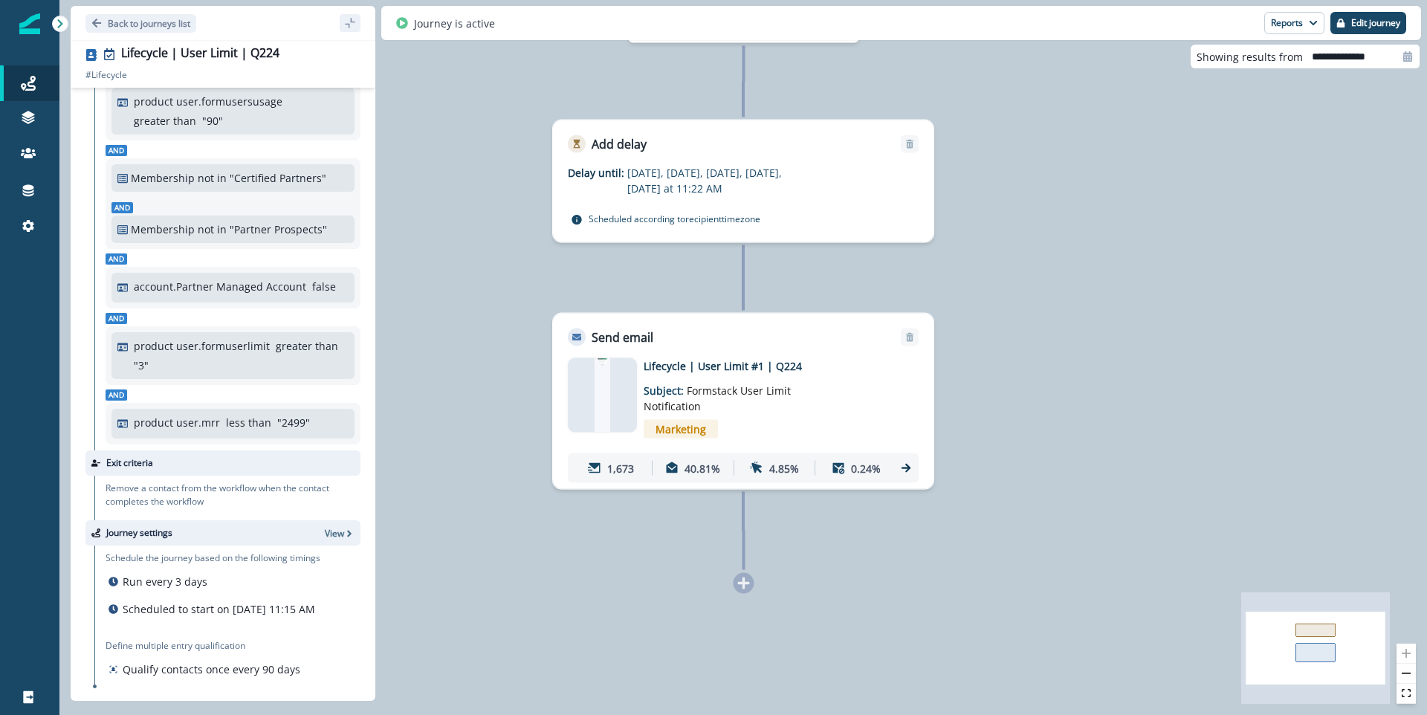
scroll to position [0, 0]
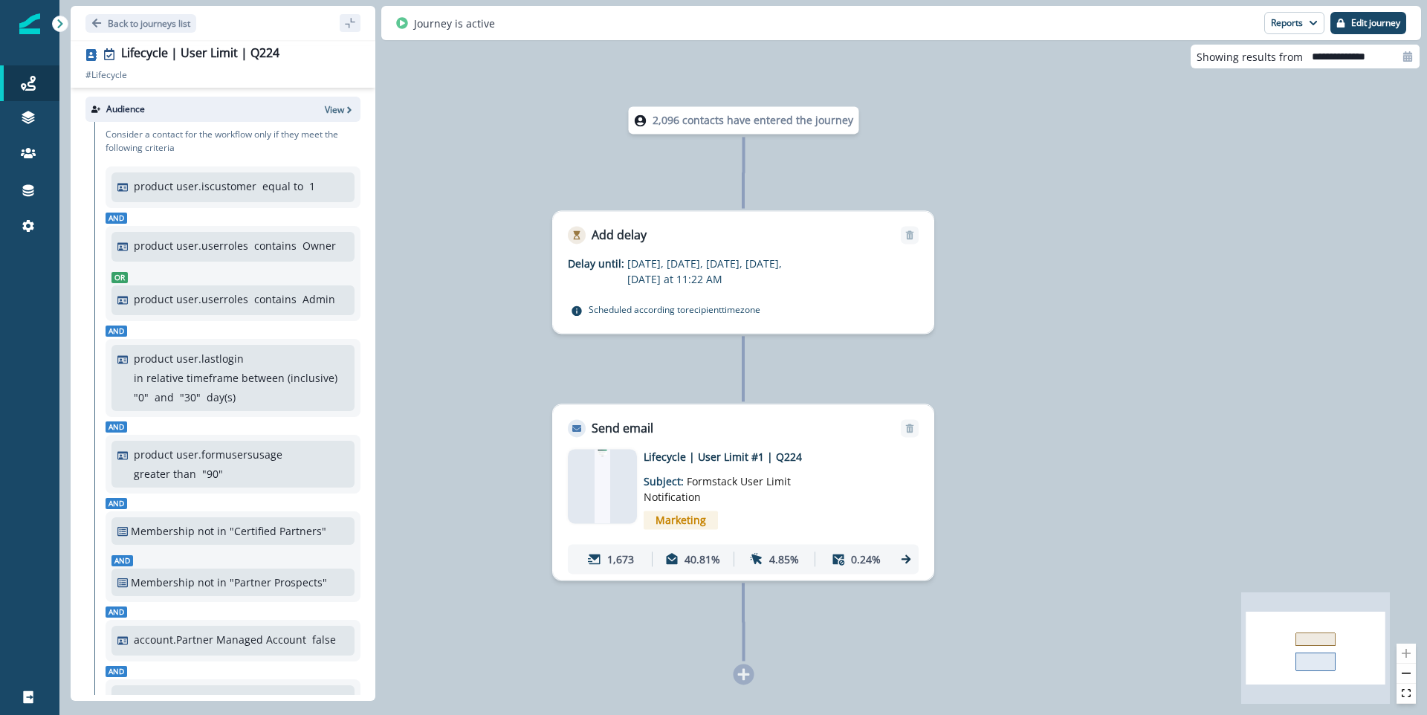
click at [1166, 443] on div "2,096 contacts have entered the journey Add delay Delay until: [DATE], [DATE], …" at bounding box center [743, 357] width 1368 height 715
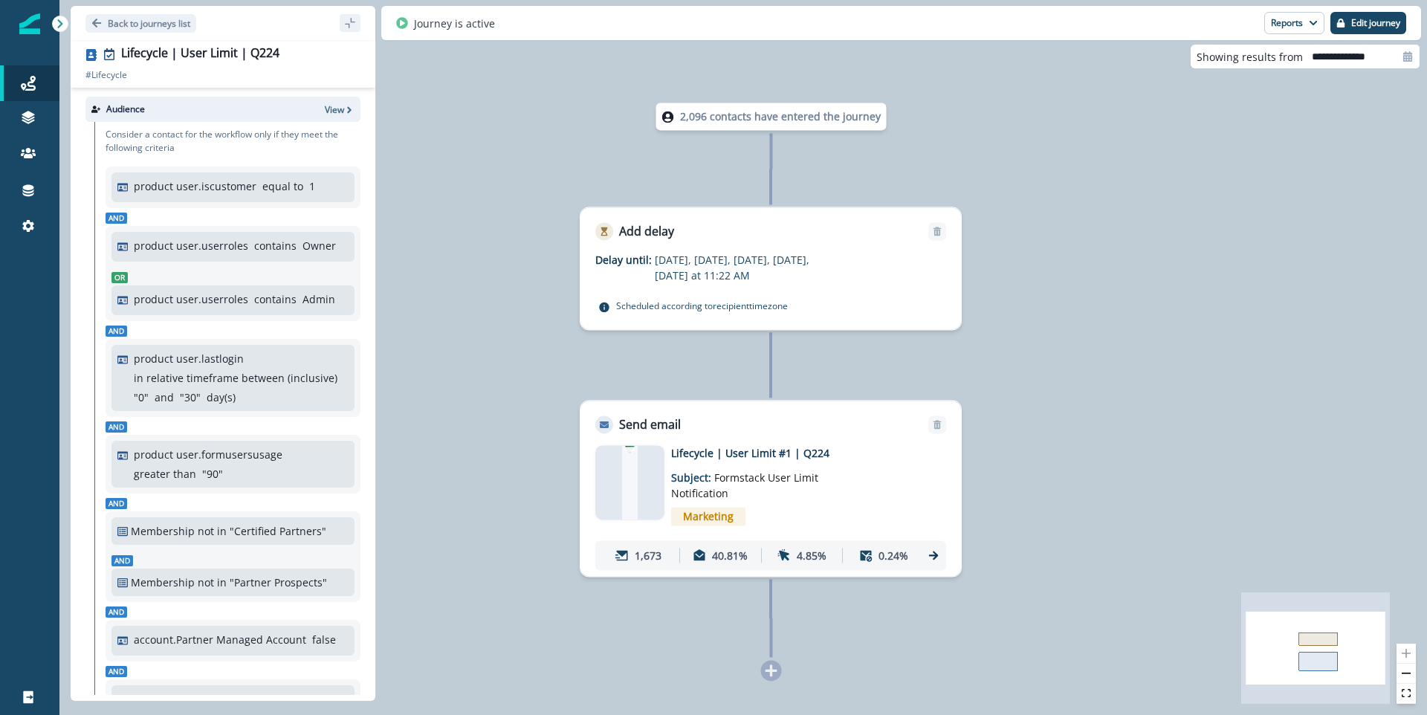
drag, startPoint x: 1157, startPoint y: 432, endPoint x: 1186, endPoint y: 423, distance: 30.3
click at [1186, 423] on div "2,096 contacts have entered the journey Add delay Delay until: [DATE], [DATE], …" at bounding box center [743, 357] width 1368 height 715
